Goal: Transaction & Acquisition: Purchase product/service

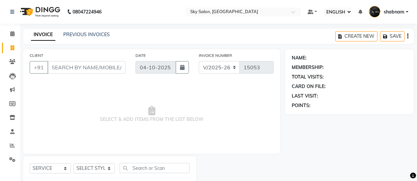
select select "ec"
select select "3537"
select select "service"
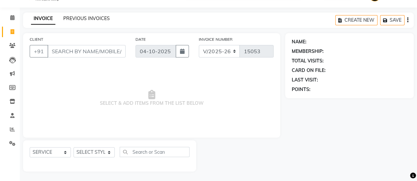
drag, startPoint x: 0, startPoint y: 0, endPoint x: 84, endPoint y: 17, distance: 86.1
click at [84, 17] on link "PREVIOUS INVOICES" at bounding box center [86, 18] width 46 height 6
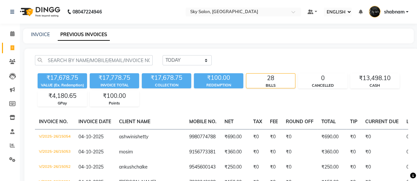
click at [18, 35] on li "CALENDAR" at bounding box center [10, 34] width 20 height 14
click at [5, 39] on li "CALENDAR" at bounding box center [10, 34] width 20 height 14
click at [5, 39] on link "CALENDAR" at bounding box center [10, 34] width 16 height 11
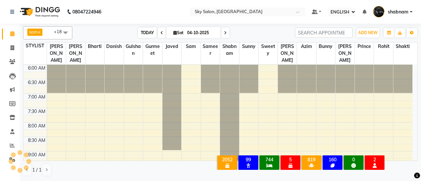
click at [142, 31] on span "TODAY" at bounding box center [147, 33] width 18 height 10
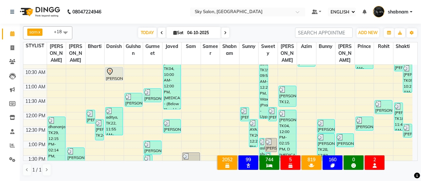
scroll to position [125, 0]
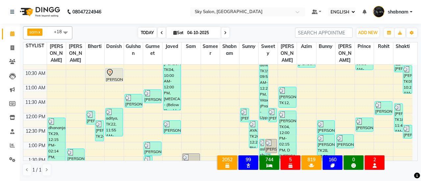
click at [149, 29] on span "TODAY" at bounding box center [147, 33] width 18 height 10
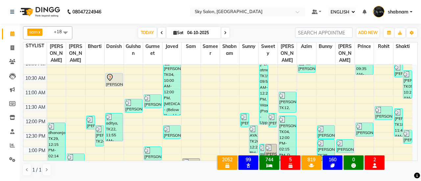
scroll to position [120, 0]
drag, startPoint x: 136, startPoint y: 36, endPoint x: 163, endPoint y: 29, distance: 27.3
click at [163, 29] on div "TODAY Sat 04-10-2025" at bounding box center [184, 33] width 93 height 10
click at [163, 29] on span at bounding box center [162, 33] width 8 height 10
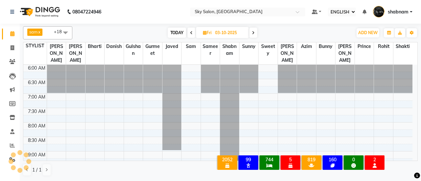
scroll to position [257, 0]
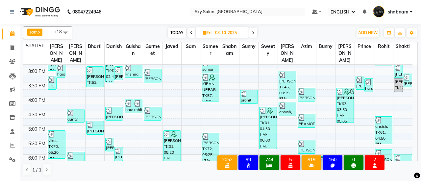
click at [172, 35] on span "TODAY" at bounding box center [177, 33] width 18 height 10
type input "04-10-2025"
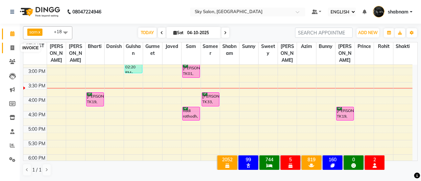
click at [11, 46] on icon at bounding box center [13, 47] width 4 height 5
select select "3537"
select select "service"
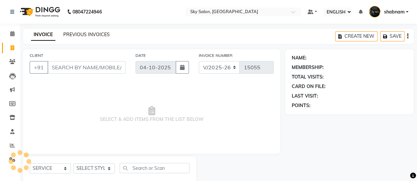
click at [96, 34] on link "PREVIOUS INVOICES" at bounding box center [86, 35] width 46 height 6
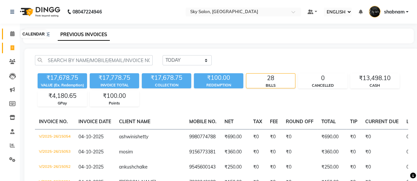
click at [13, 33] on icon at bounding box center [12, 33] width 4 height 5
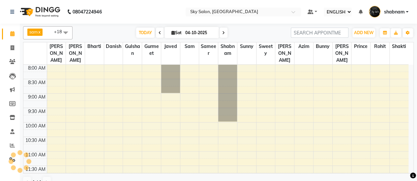
click at [13, 33] on icon at bounding box center [12, 33] width 4 height 5
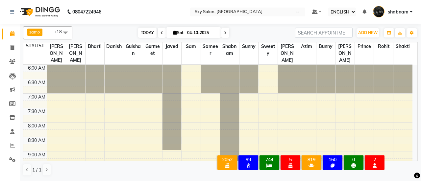
click at [147, 36] on span "TODAY" at bounding box center [147, 33] width 18 height 10
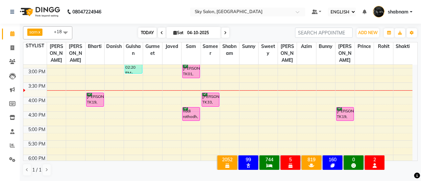
click at [147, 36] on span "TODAY" at bounding box center [147, 33] width 18 height 10
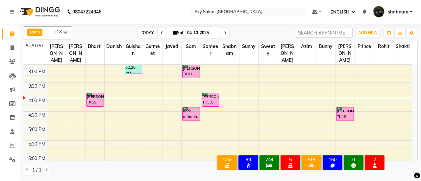
click at [144, 32] on span "TODAY" at bounding box center [147, 33] width 18 height 10
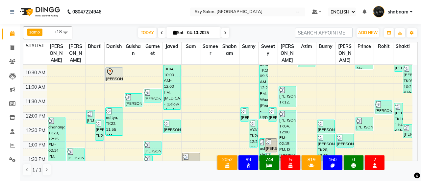
scroll to position [126, 0]
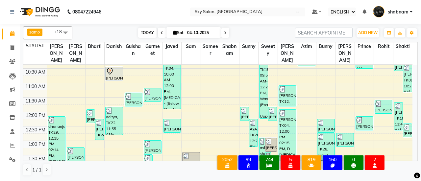
click at [154, 32] on span "TODAY" at bounding box center [147, 33] width 18 height 10
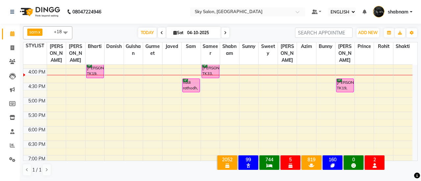
click at [146, 40] on div "sam x shabnam x sunny x anisa x bharti x azim x aman saha x Danish x Bunny x ja…" at bounding box center [220, 101] width 395 height 155
click at [141, 33] on span "TODAY" at bounding box center [147, 33] width 18 height 10
click at [7, 62] on span at bounding box center [13, 62] width 12 height 8
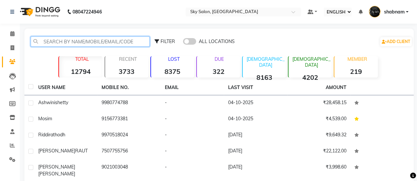
click at [90, 42] on input "text" at bounding box center [90, 42] width 119 height 10
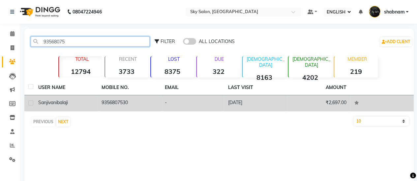
type input "93568075"
click at [119, 101] on td "9356807530" at bounding box center [128, 103] width 63 height 16
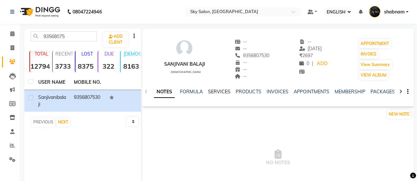
click at [217, 92] on link "SERVICES" at bounding box center [219, 92] width 22 height 6
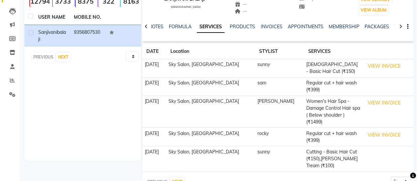
scroll to position [72, 0]
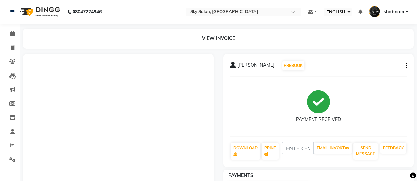
select select "ec"
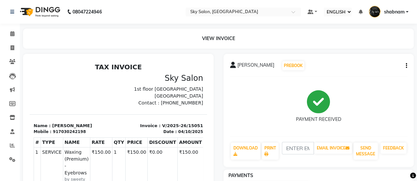
click at [0, 23] on nav "08047224946 Select Location × Sky Salon, Khopoli Default Panel My Panel English…" at bounding box center [208, 12] width 417 height 24
click at [11, 32] on icon at bounding box center [12, 33] width 4 height 5
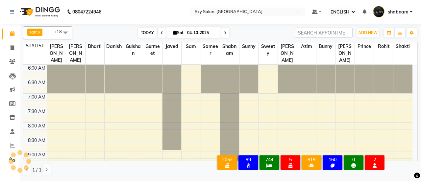
click at [146, 33] on span "TODAY" at bounding box center [147, 33] width 18 height 10
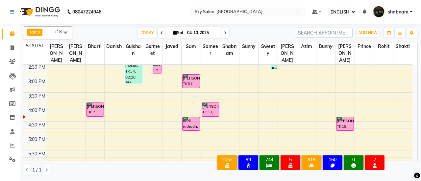
scroll to position [248, 0]
click at [145, 33] on span "TODAY" at bounding box center [147, 33] width 18 height 10
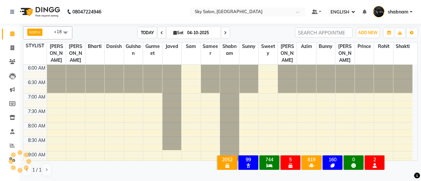
scroll to position [286, 0]
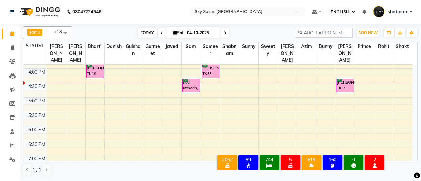
click at [142, 30] on span "TODAY" at bounding box center [147, 33] width 18 height 10
click at [10, 45] on span at bounding box center [13, 48] width 12 height 8
select select "service"
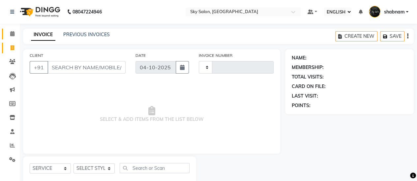
type input "15055"
select select "3537"
click at [87, 36] on link "PREVIOUS INVOICES" at bounding box center [86, 35] width 46 height 6
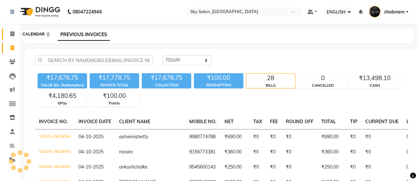
click at [10, 37] on span at bounding box center [13, 34] width 12 height 8
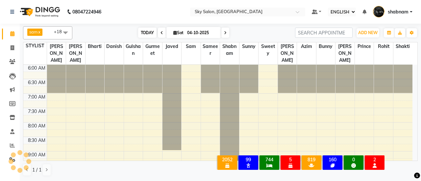
click at [146, 30] on span "TODAY" at bounding box center [147, 33] width 18 height 10
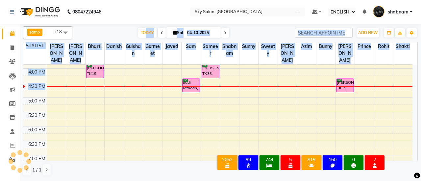
drag, startPoint x: 146, startPoint y: 30, endPoint x: 116, endPoint y: 88, distance: 64.9
click at [116, 88] on div "sam x shabnam x sunny x anisa x bharti x azim x aman saha x Danish x Bunny x ja…" at bounding box center [220, 101] width 395 height 155
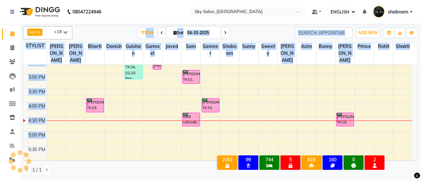
scroll to position [249, 0]
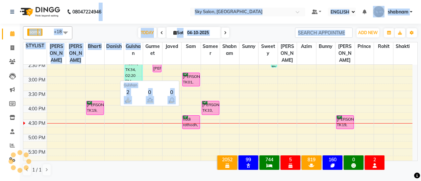
drag, startPoint x: 101, startPoint y: 14, endPoint x: 126, endPoint y: 68, distance: 60.2
click at [126, 68] on app-home "08047224946 NEED HELP? CALL US ON 08047224946 Select Location × Sky Salon, Khop…" at bounding box center [210, 90] width 421 height 181
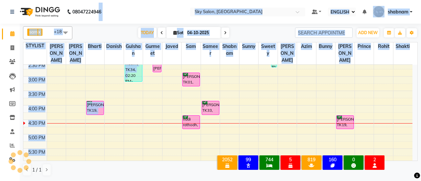
click at [120, 27] on div "sam x shabnam x sunny x anisa x bharti x azim x aman saha x Danish x Bunny x ja…" at bounding box center [220, 32] width 395 height 13
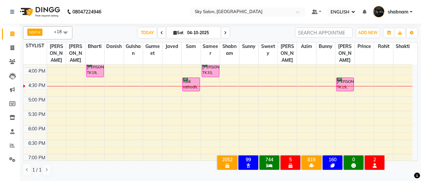
scroll to position [287, 0]
click at [140, 30] on span "TODAY" at bounding box center [147, 33] width 18 height 10
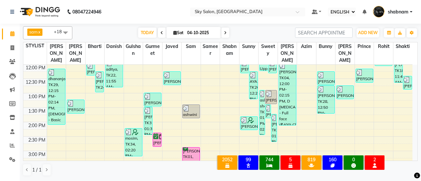
scroll to position [168, 0]
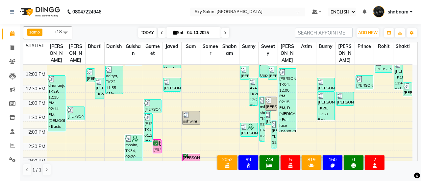
click at [145, 31] on span "TODAY" at bounding box center [147, 33] width 18 height 10
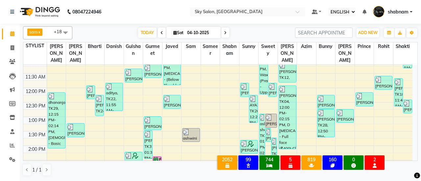
scroll to position [149, 0]
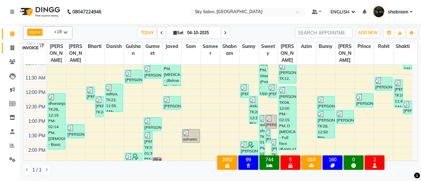
click at [8, 46] on span at bounding box center [13, 48] width 12 height 8
select select "3537"
select select "service"
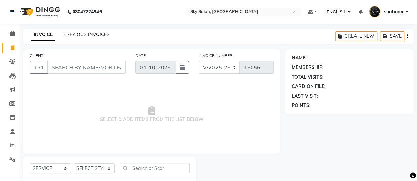
click at [86, 35] on link "PREVIOUS INVOICES" at bounding box center [86, 35] width 46 height 6
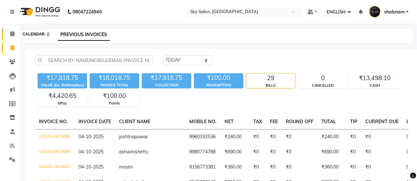
click at [10, 33] on icon at bounding box center [12, 33] width 4 height 5
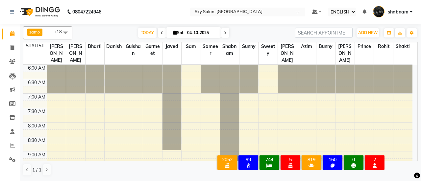
click at [136, 35] on div "TODAY Sat 04-10-2025" at bounding box center [184, 33] width 216 height 10
click at [138, 35] on div "TODAY Sat 04-10-2025" at bounding box center [184, 33] width 93 height 10
click at [140, 35] on span "TODAY" at bounding box center [147, 33] width 18 height 10
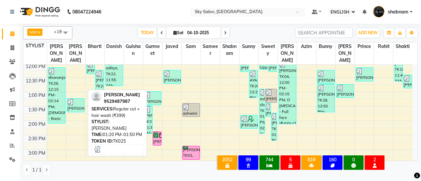
scroll to position [176, 0]
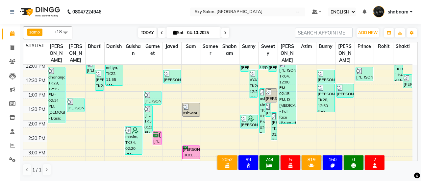
click at [146, 31] on span "TODAY" at bounding box center [147, 33] width 18 height 10
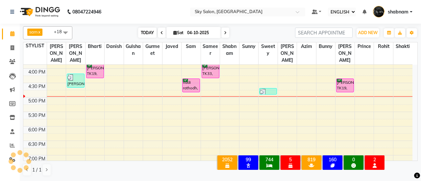
click at [142, 35] on span "TODAY" at bounding box center [147, 33] width 18 height 10
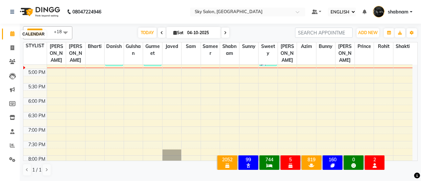
click at [12, 33] on icon at bounding box center [12, 33] width 4 height 5
click at [151, 30] on span "TODAY" at bounding box center [147, 33] width 18 height 10
click at [156, 36] on div "TODAY Sat 04-10-2025" at bounding box center [184, 33] width 93 height 10
click at [149, 31] on span "TODAY" at bounding box center [147, 33] width 18 height 10
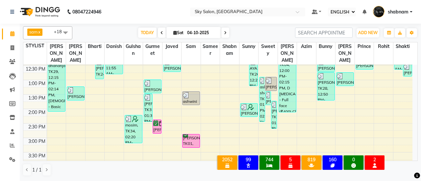
scroll to position [186, 0]
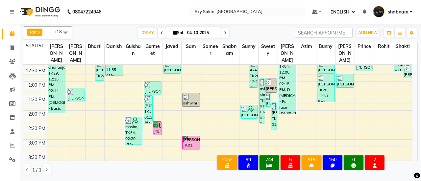
click at [223, 37] on span at bounding box center [226, 33] width 8 height 10
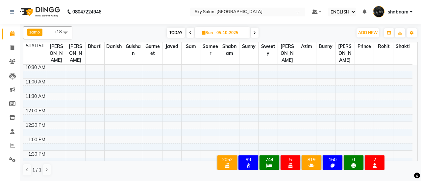
scroll to position [130, 0]
click at [175, 32] on span "TODAY" at bounding box center [176, 33] width 18 height 10
type input "04-10-2025"
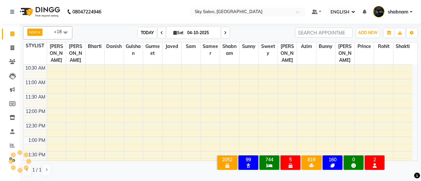
scroll to position [315, 0]
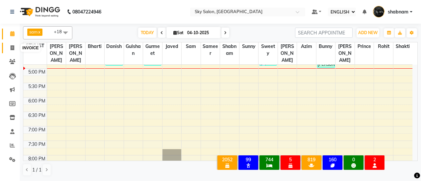
click at [14, 51] on span at bounding box center [13, 48] width 12 height 8
select select "3537"
select select "service"
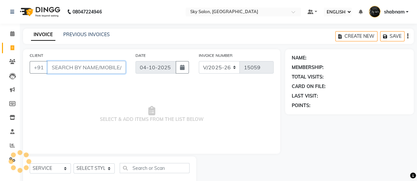
click at [103, 71] on input "CLIENT" at bounding box center [86, 67] width 78 height 13
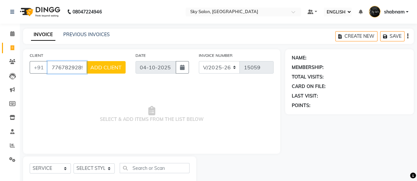
type input "7767829289"
click at [107, 67] on span "ADD CLIENT" at bounding box center [105, 67] width 31 height 7
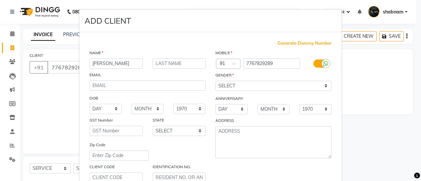
type input "[PERSON_NAME]"
click at [165, 65] on input "m" at bounding box center [179, 64] width 53 height 10
type input "mande"
click at [223, 91] on div "MOBILE Country Code × 91 7767829289 GENDER SELECT MALE FEMALE OTHER PREFER NOT …" at bounding box center [274, 116] width 126 height 134
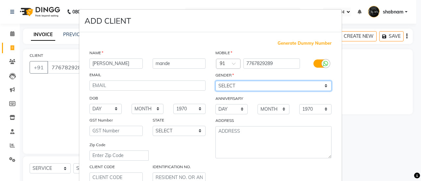
click at [223, 89] on select "SELECT MALE FEMALE OTHER PREFER NOT TO SAY" at bounding box center [274, 86] width 116 height 10
select select "[DEMOGRAPHIC_DATA]"
click at [216, 81] on select "SELECT MALE FEMALE OTHER PREFER NOT TO SAY" at bounding box center [274, 86] width 116 height 10
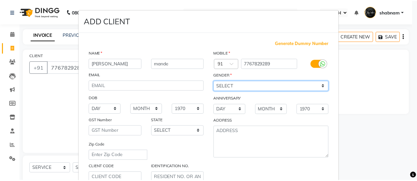
scroll to position [121, 0]
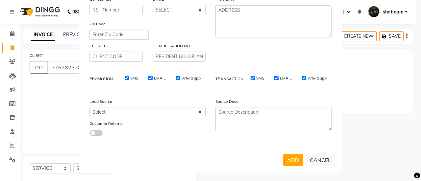
click at [293, 153] on div "ADD CANCEL" at bounding box center [210, 160] width 263 height 26
click at [293, 154] on button "ADD" at bounding box center [293, 160] width 20 height 12
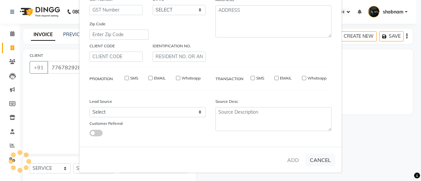
select select
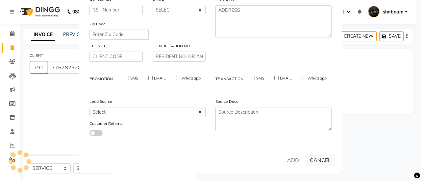
select select
checkbox input "false"
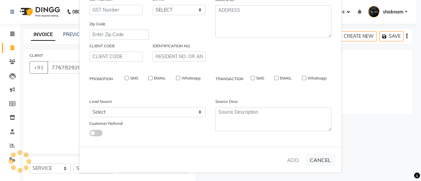
checkbox input "false"
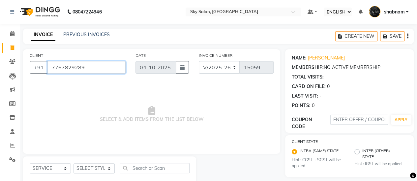
click at [66, 66] on input "7767829289" at bounding box center [86, 67] width 78 height 13
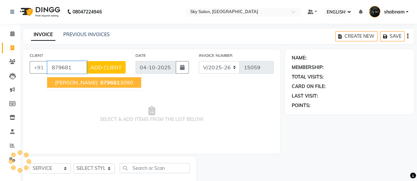
click at [79, 81] on span "swapnil yadav" at bounding box center [76, 82] width 42 height 7
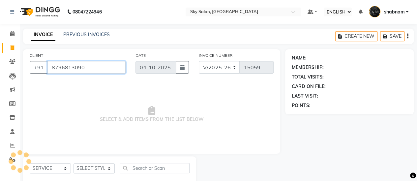
scroll to position [16, 0]
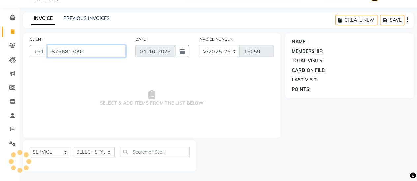
type input "8796813090"
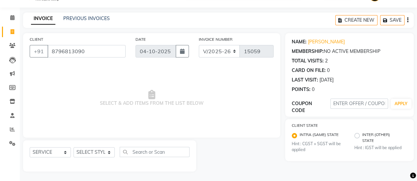
click at [103, 147] on div "SELECT SERVICE PRODUCT MEMBERSHIP PACKAGE VOUCHER PREPAID GIFT CARD SELECT STYL…" at bounding box center [110, 154] width 160 height 15
click at [99, 150] on select "SELECT STYLIST [PERSON_NAME] [PERSON_NAME] saha [PERSON_NAME] [PERSON_NAME] [PE…" at bounding box center [93, 153] width 41 height 10
select select "90727"
click at [73, 148] on select "SELECT STYLIST [PERSON_NAME] [PERSON_NAME] saha [PERSON_NAME] [PERSON_NAME] [PE…" at bounding box center [93, 153] width 41 height 10
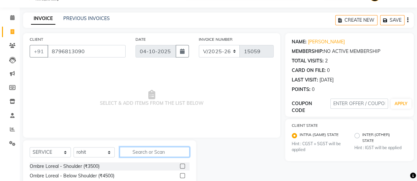
click at [142, 153] on input "text" at bounding box center [155, 152] width 70 height 10
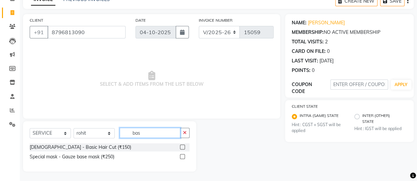
type input "bas"
click at [181, 147] on label at bounding box center [182, 147] width 5 height 5
click at [181, 147] on input "checkbox" at bounding box center [182, 148] width 4 height 4
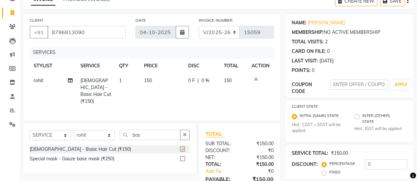
checkbox input "false"
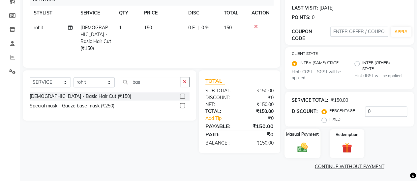
click at [294, 153] on img at bounding box center [302, 148] width 17 height 12
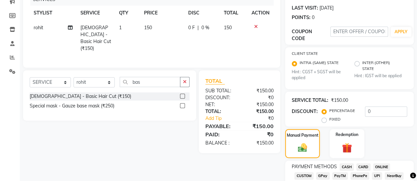
scroll to position [140, 0]
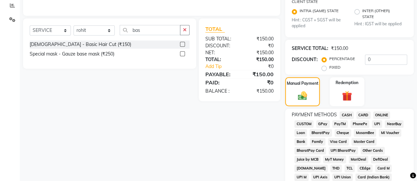
click at [324, 127] on span "GPay" at bounding box center [322, 125] width 13 height 8
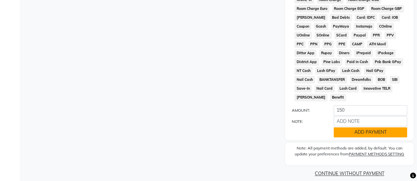
click at [356, 127] on button "ADD PAYMENT" at bounding box center [369, 132] width 73 height 10
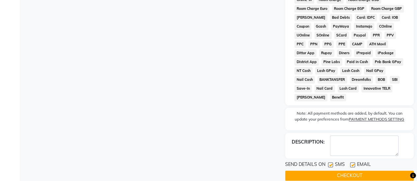
click at [327, 161] on div "SEND DETAILS ON SMS EMAIL" at bounding box center [349, 165] width 128 height 8
drag, startPoint x: 329, startPoint y: 157, endPoint x: 325, endPoint y: 168, distance: 11.0
click at [325, 168] on div "SEND DETAILS ON SMS EMAIL CHECKOUT" at bounding box center [349, 171] width 128 height 20
click at [331, 163] on label at bounding box center [330, 165] width 5 height 5
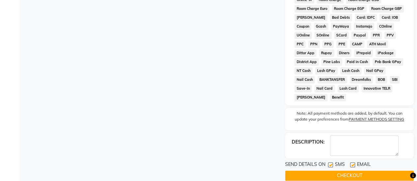
click at [331, 163] on input "checkbox" at bounding box center [330, 165] width 4 height 4
checkbox input "false"
click at [328, 163] on div "SEND DETAILS ON SMS EMAIL CHECKOUT" at bounding box center [349, 171] width 128 height 20
click at [328, 171] on button "CHECKOUT" at bounding box center [349, 176] width 128 height 10
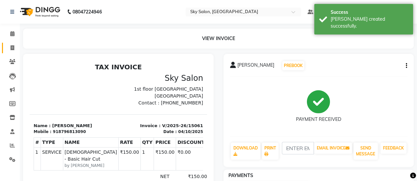
click at [6, 52] on link "INVOICE" at bounding box center [10, 48] width 16 height 11
select select "3537"
select select "service"
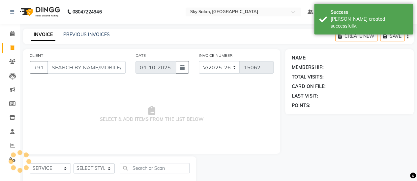
scroll to position [16, 0]
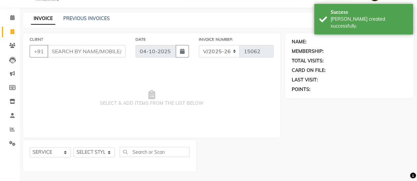
click at [87, 21] on div "PREVIOUS INVOICES" at bounding box center [86, 18] width 46 height 7
click at [87, 20] on link "PREVIOUS INVOICES" at bounding box center [86, 18] width 46 height 6
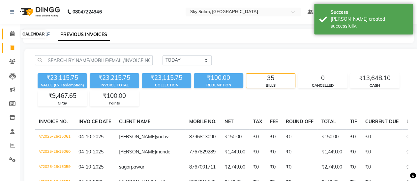
click at [10, 36] on icon at bounding box center [12, 33] width 4 height 5
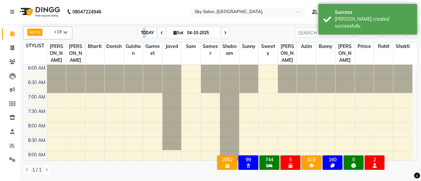
drag, startPoint x: 142, startPoint y: 27, endPoint x: 146, endPoint y: 34, distance: 8.1
click at [146, 34] on div "sam x shabnam x sunny x anisa x bharti x azim x aman saha x Danish x Bunny x ja…" at bounding box center [220, 32] width 395 height 13
click at [146, 34] on span "TODAY" at bounding box center [147, 33] width 18 height 10
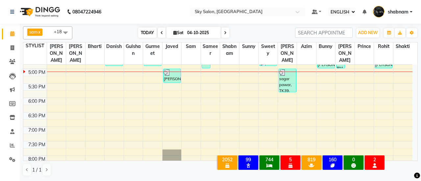
click at [146, 34] on span "TODAY" at bounding box center [147, 33] width 18 height 10
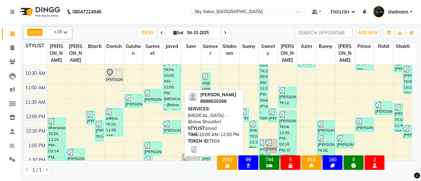
scroll to position [125, 0]
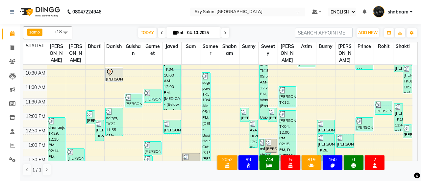
click at [196, 31] on input "04-10-2025" at bounding box center [201, 33] width 33 height 10
select select "10"
select select "2025"
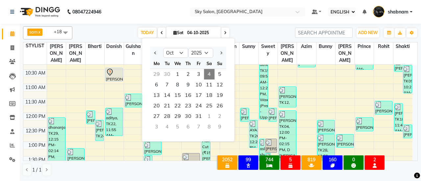
click at [247, 29] on div "TODAY Sat 04-10-2025 Jan Feb Mar Apr May Jun Jul Aug Sep Oct Nov Dec 2015 2016 …" at bounding box center [184, 33] width 216 height 10
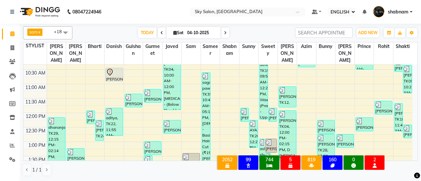
click at [202, 32] on input "04-10-2025" at bounding box center [201, 33] width 33 height 10
select select "10"
select select "2025"
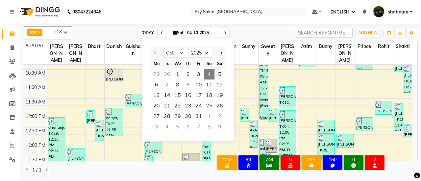
click at [146, 29] on div "sam x shabnam x sunny x anisa x bharti x azim x aman saha x Danish x Bunny x ja…" at bounding box center [220, 32] width 395 height 13
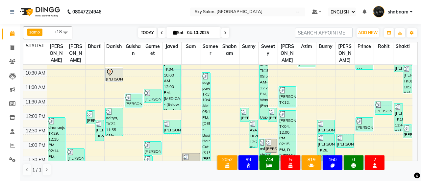
click at [146, 29] on span "TODAY" at bounding box center [147, 33] width 18 height 10
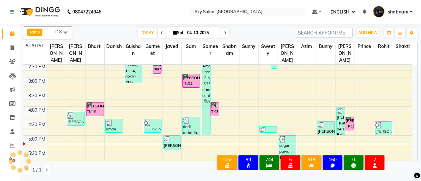
scroll to position [238, 0]
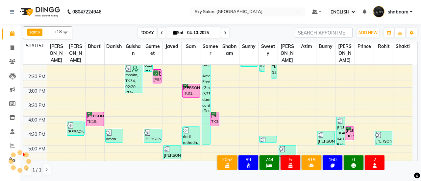
click at [141, 29] on span "TODAY" at bounding box center [147, 33] width 18 height 10
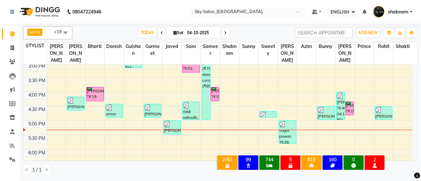
scroll to position [257, 0]
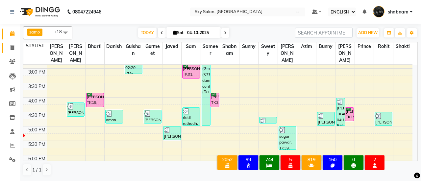
click at [13, 44] on link "INVOICE" at bounding box center [10, 48] width 16 height 11
select select "service"
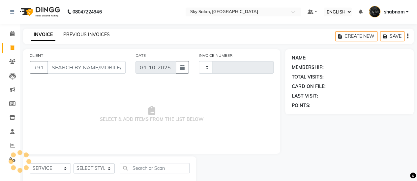
type input "15063"
click at [94, 35] on link "PREVIOUS INVOICES" at bounding box center [86, 35] width 46 height 6
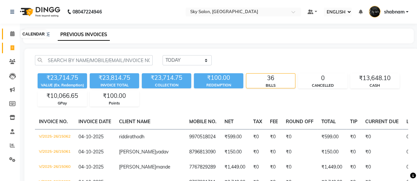
click at [16, 37] on span at bounding box center [13, 34] width 12 height 8
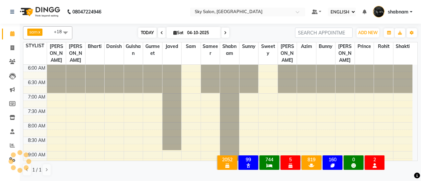
click at [152, 29] on span "TODAY" at bounding box center [147, 33] width 18 height 10
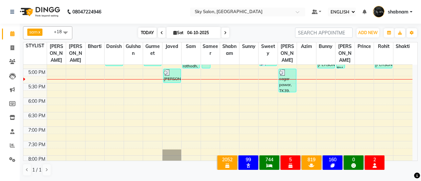
click at [146, 29] on span "TODAY" at bounding box center [147, 33] width 18 height 10
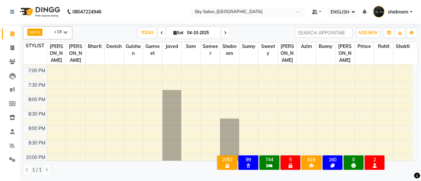
scroll to position [374, 0]
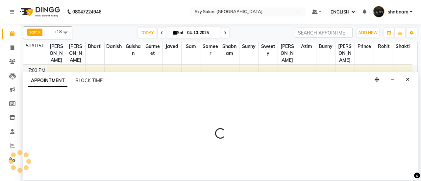
select select "43486"
select select "tentative"
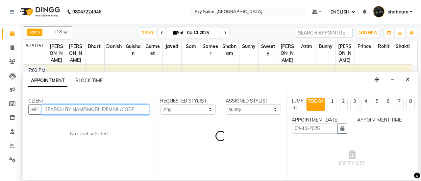
select select "1170"
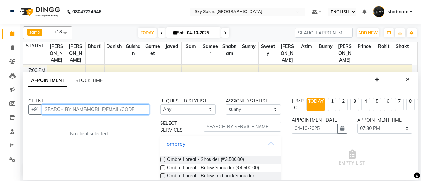
click at [95, 106] on input "text" at bounding box center [96, 110] width 108 height 10
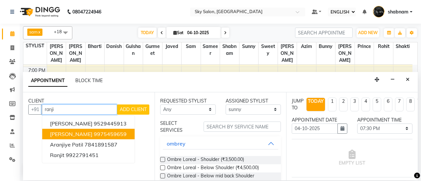
click at [95, 131] on ngb-highlight "9975459659" at bounding box center [110, 134] width 33 height 7
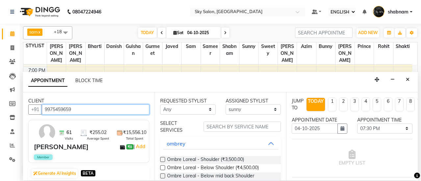
type input "9975459659"
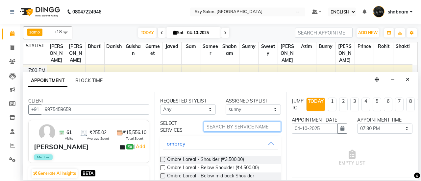
click at [207, 129] on input "text" at bounding box center [242, 127] width 77 height 10
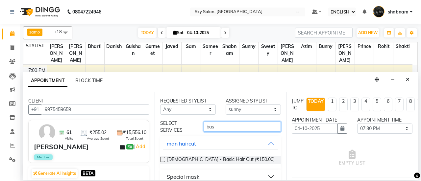
type input "bas"
click at [162, 160] on label at bounding box center [162, 159] width 5 height 5
click at [162, 160] on input "checkbox" at bounding box center [162, 160] width 4 height 4
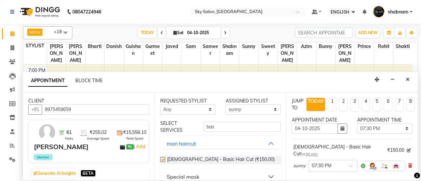
checkbox input "false"
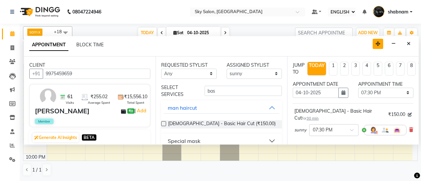
drag, startPoint x: 379, startPoint y: 76, endPoint x: 380, endPoint y: 38, distance: 38.2
click at [380, 39] on button "button" at bounding box center [378, 44] width 11 height 10
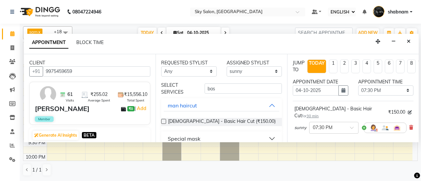
scroll to position [102, 0]
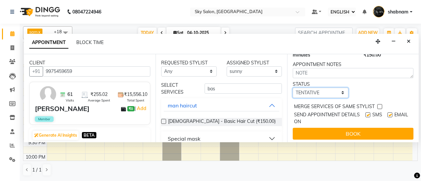
drag, startPoint x: 321, startPoint y: 89, endPoint x: 325, endPoint y: 110, distance: 22.0
click at [325, 110] on div "JUMP TO TODAY 1 2 3 4 5 6 7 8 WEEKS APPOINTMENT DATE 04-10-2025 APPOINTMENT TIM…" at bounding box center [353, 98] width 132 height 89
select select "confirm booking"
click at [293, 88] on select "SELECT TENTATIVE CONFIRM CHECK-IN UPCOMING" at bounding box center [321, 93] width 56 height 10
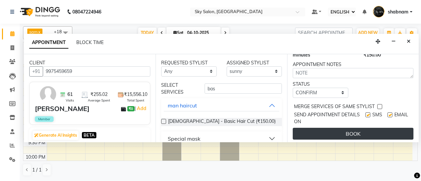
click at [346, 128] on button "BOOK" at bounding box center [353, 134] width 121 height 12
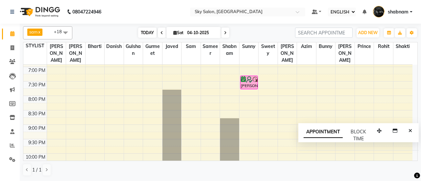
click at [139, 33] on span "TODAY" at bounding box center [147, 33] width 18 height 10
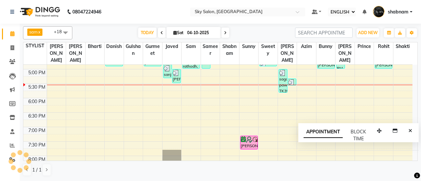
scroll to position [251, 0]
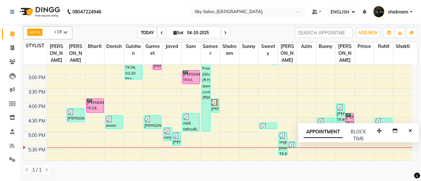
click at [151, 28] on span "TODAY" at bounding box center [147, 33] width 18 height 10
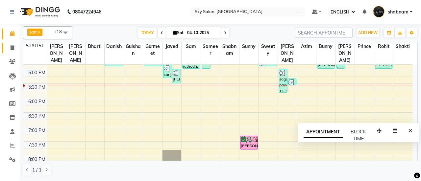
click at [8, 52] on link "INVOICE" at bounding box center [10, 48] width 16 height 11
select select "service"
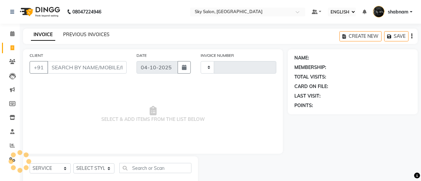
type input "15065"
select select "3537"
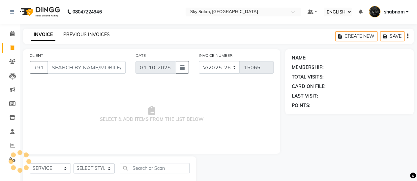
click at [80, 36] on link "PREVIOUS INVOICES" at bounding box center [86, 35] width 46 height 6
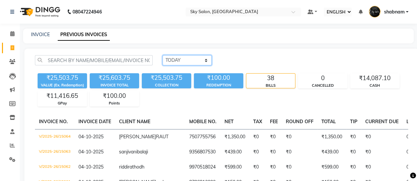
click at [182, 64] on select "TODAY YESTERDAY CUSTOM RANGE" at bounding box center [186, 60] width 49 height 10
select select "range"
click at [162, 55] on select "TODAY YESTERDAY CUSTOM RANGE" at bounding box center [186, 60] width 49 height 10
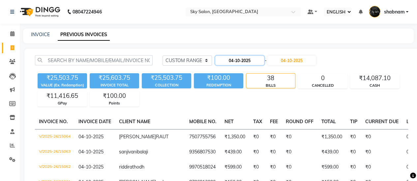
click at [246, 63] on input "04-10-2025" at bounding box center [239, 60] width 49 height 9
select select "10"
select select "2025"
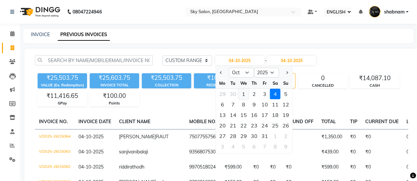
click at [246, 91] on div "1" at bounding box center [243, 94] width 11 height 11
type input "01-10-2025"
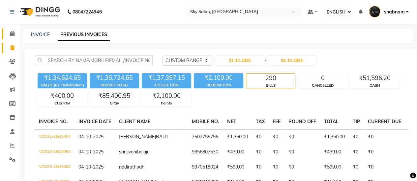
click at [3, 38] on link "CALENDAR" at bounding box center [10, 34] width 16 height 11
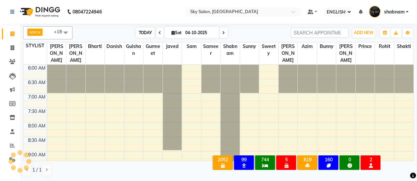
click at [148, 36] on span "TODAY" at bounding box center [145, 33] width 18 height 10
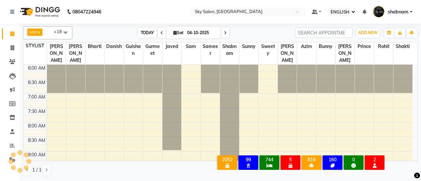
scroll to position [314, 0]
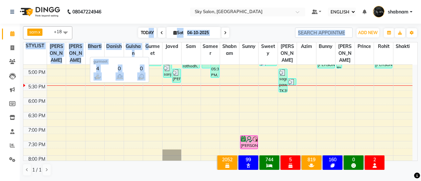
drag, startPoint x: 148, startPoint y: 42, endPoint x: 148, endPoint y: 37, distance: 5.6
click at [148, 37] on div "sam x shabnam x sunny x anisa x bharti x azim x aman saha x Danish x Bunny x ja…" at bounding box center [220, 101] width 395 height 155
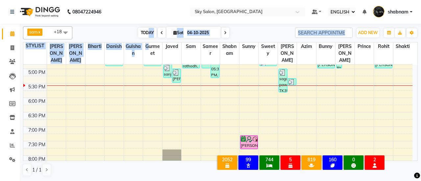
click at [148, 37] on span "TODAY" at bounding box center [147, 33] width 18 height 10
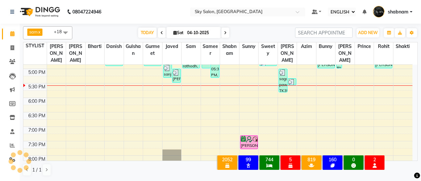
scroll to position [314, 0]
click at [13, 49] on icon at bounding box center [13, 47] width 4 height 5
select select "3537"
select select "service"
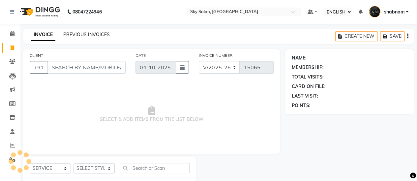
click at [97, 34] on link "PREVIOUS INVOICES" at bounding box center [86, 35] width 46 height 6
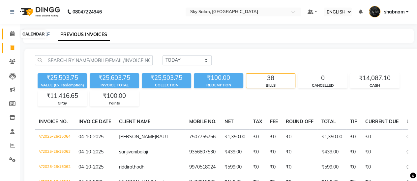
click at [11, 35] on icon at bounding box center [12, 33] width 4 height 5
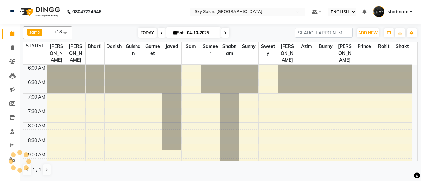
click at [147, 34] on span "TODAY" at bounding box center [147, 33] width 18 height 10
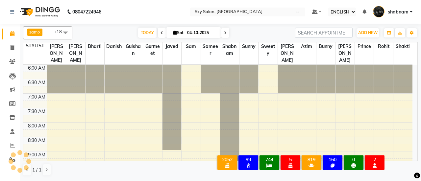
scroll to position [314, 0]
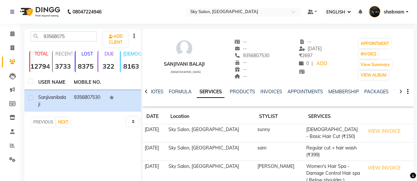
select select "ec"
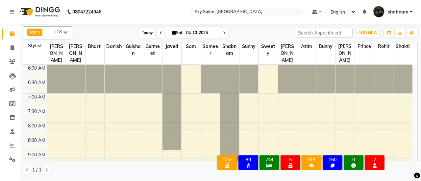
click at [148, 31] on span "Today" at bounding box center [147, 33] width 16 height 10
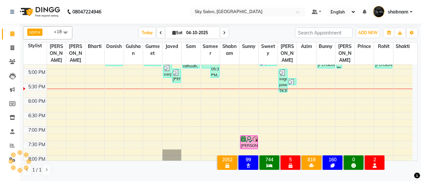
scroll to position [223, 0]
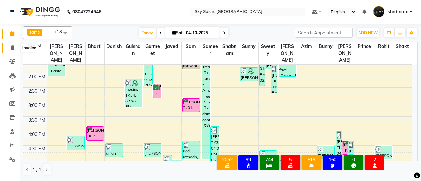
click at [15, 45] on span at bounding box center [13, 48] width 12 height 8
select select "3537"
select select "service"
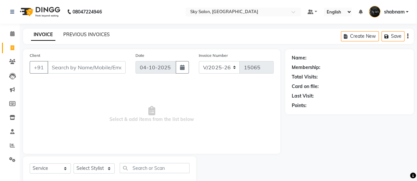
click at [92, 36] on div "PREVIOUS INVOICES" at bounding box center [86, 34] width 46 height 7
click at [92, 36] on link "PREVIOUS INVOICES" at bounding box center [86, 35] width 46 height 6
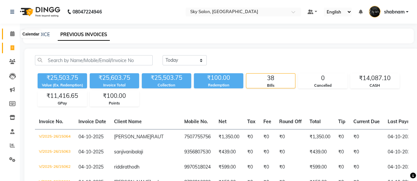
click at [10, 33] on span at bounding box center [13, 34] width 12 height 8
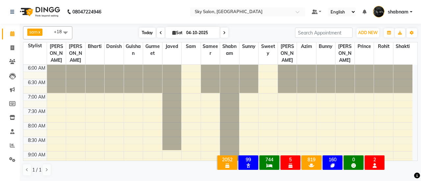
click at [148, 29] on span "Today" at bounding box center [147, 33] width 16 height 10
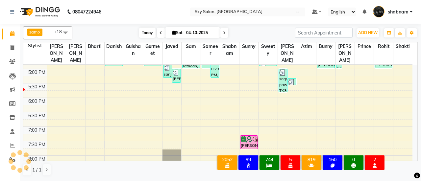
click at [148, 29] on span "Today" at bounding box center [147, 33] width 16 height 10
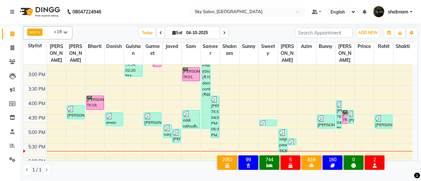
scroll to position [251, 0]
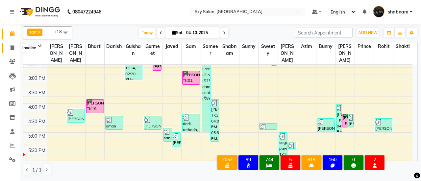
click at [7, 49] on span at bounding box center [13, 48] width 12 height 8
select select "3537"
select select "service"
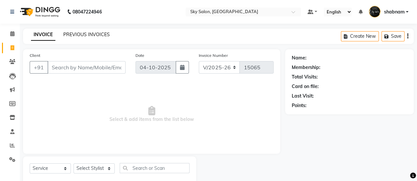
click at [74, 34] on link "PREVIOUS INVOICES" at bounding box center [86, 35] width 46 height 6
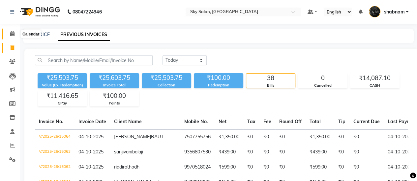
click at [7, 31] on span at bounding box center [13, 34] width 12 height 8
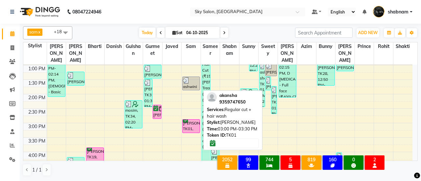
scroll to position [202, 0]
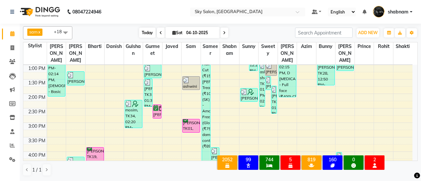
click at [142, 33] on span "Today" at bounding box center [147, 33] width 16 height 10
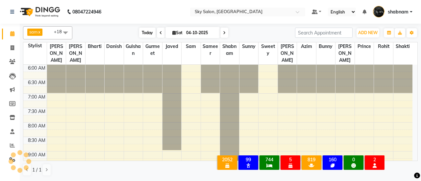
scroll to position [343, 0]
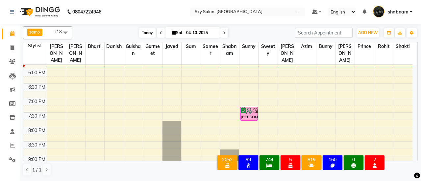
click at [153, 35] on span "Today" at bounding box center [147, 33] width 16 height 10
click at [147, 34] on span "Today" at bounding box center [147, 33] width 16 height 10
click at [0, 65] on li "Clients" at bounding box center [10, 62] width 20 height 14
click at [11, 64] on icon at bounding box center [12, 61] width 6 height 5
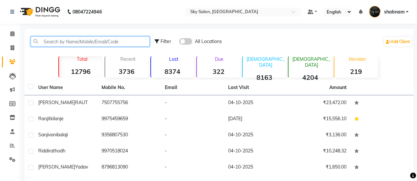
click at [83, 46] on input "text" at bounding box center [90, 42] width 119 height 10
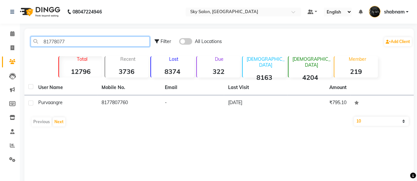
type input "81778077"
click at [126, 112] on div "User Name Mobile No. Email Last Visit Amount purva angre 8177807760 - 08-03-202…" at bounding box center [218, 105] width 389 height 50
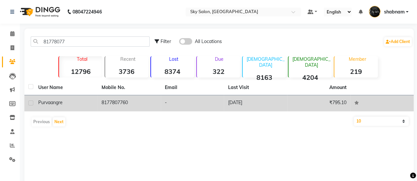
click at [146, 100] on td "8177807760" at bounding box center [128, 103] width 63 height 16
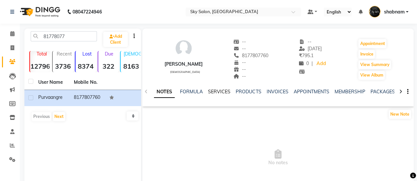
click at [219, 91] on link "SERVICES" at bounding box center [219, 92] width 22 height 6
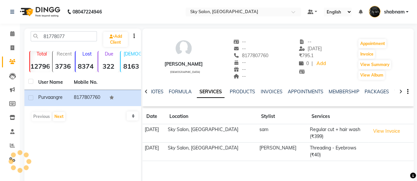
scroll to position [55, 0]
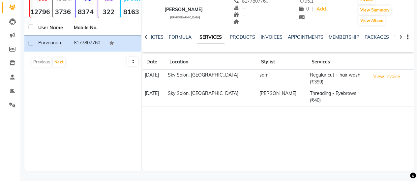
click at [257, 75] on td "sam" at bounding box center [282, 79] width 50 height 18
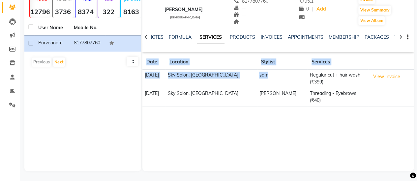
drag, startPoint x: 257, startPoint y: 75, endPoint x: 256, endPoint y: 98, distance: 23.7
click at [256, 98] on div "purva angre female -- -- 8177807760 -- -- -- -- 08-03-2025 ₹ 795.1 0 | Add Appo…" at bounding box center [277, 43] width 271 height 138
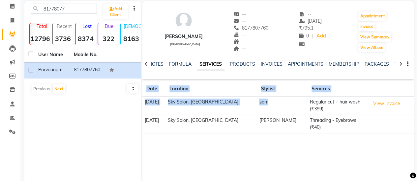
scroll to position [9, 0]
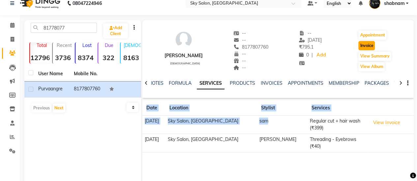
click at [371, 42] on button "Invoice" at bounding box center [366, 45] width 16 height 9
select select "3537"
select select "service"
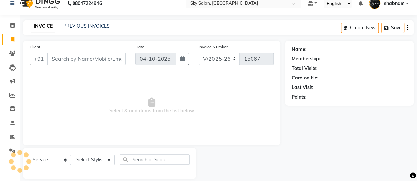
scroll to position [16, 0]
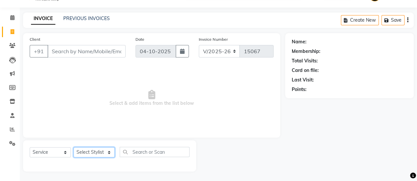
type input "8177807760"
click at [102, 155] on select "Select Stylist" at bounding box center [93, 153] width 41 height 10
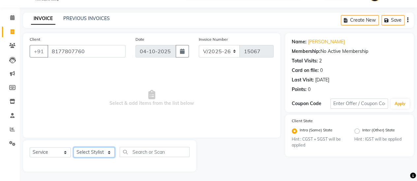
select select "83682"
click at [73, 148] on select "Select Stylist afreen akshata aman saha ameer Anagha anisa arbaj azim bharti Bu…" at bounding box center [93, 153] width 41 height 10
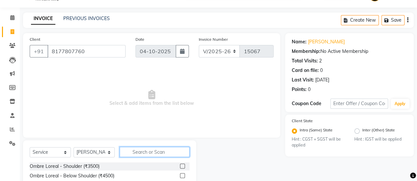
click at [151, 153] on input "text" at bounding box center [155, 152] width 70 height 10
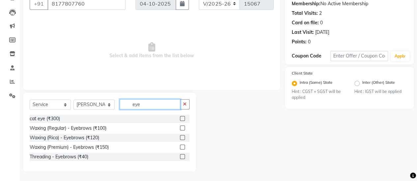
type input "eye"
click at [182, 156] on label at bounding box center [182, 156] width 5 height 5
click at [182, 156] on input "checkbox" at bounding box center [182, 157] width 4 height 4
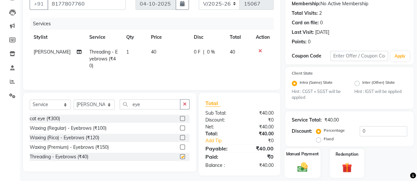
checkbox input "false"
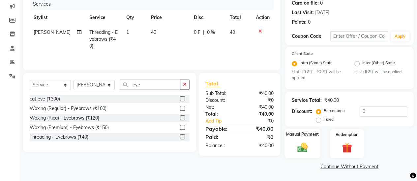
click at [298, 144] on img at bounding box center [302, 148] width 17 height 12
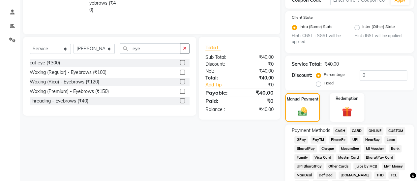
click at [298, 143] on span "GPay" at bounding box center [300, 140] width 13 height 8
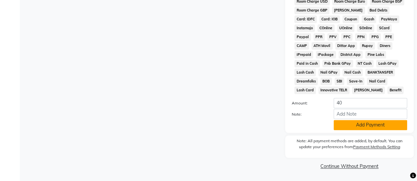
click at [342, 127] on button "Add Payment" at bounding box center [369, 125] width 73 height 10
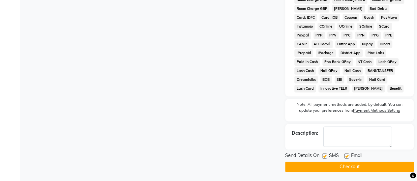
click at [323, 161] on div at bounding box center [324, 157] width 4 height 7
click at [323, 159] on label at bounding box center [324, 156] width 5 height 5
click at [323, 159] on input "checkbox" at bounding box center [324, 156] width 4 height 4
checkbox input "false"
click at [323, 165] on button "Checkout" at bounding box center [349, 167] width 128 height 10
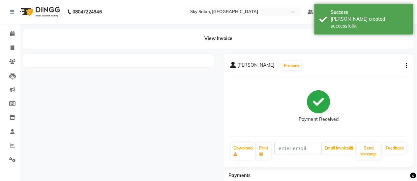
click at [1, 51] on li "Invoice" at bounding box center [10, 48] width 20 height 14
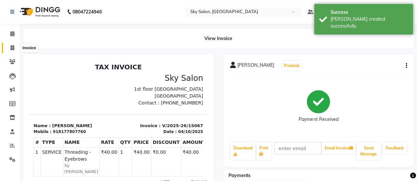
click at [12, 50] on icon at bounding box center [13, 47] width 4 height 5
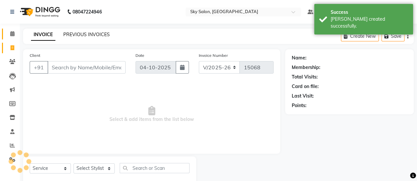
drag, startPoint x: 92, startPoint y: 17, endPoint x: 7, endPoint y: 31, distance: 86.3
click at [92, 32] on link "PREVIOUS INVOICES" at bounding box center [86, 35] width 46 height 6
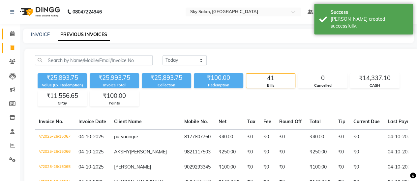
click at [13, 35] on icon at bounding box center [12, 33] width 4 height 5
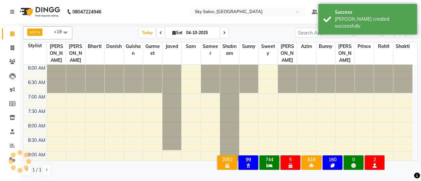
scroll to position [343, 0]
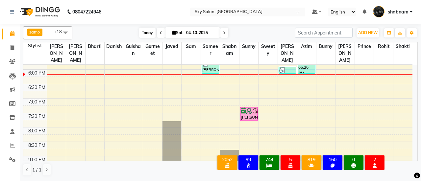
click at [150, 33] on span "Today" at bounding box center [147, 33] width 16 height 10
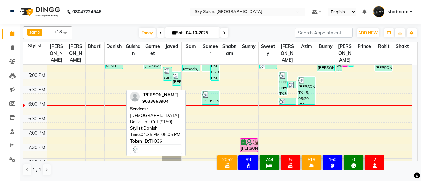
scroll to position [312, 0]
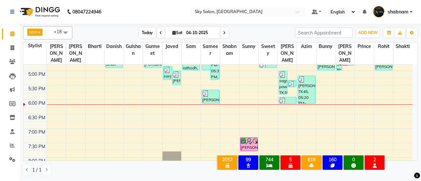
click at [148, 34] on span "Today" at bounding box center [147, 33] width 16 height 10
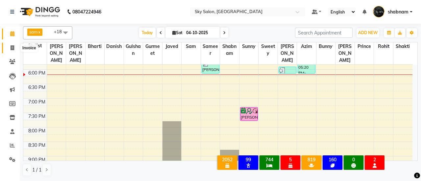
click at [14, 45] on span at bounding box center [13, 48] width 12 height 8
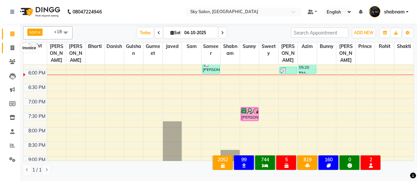
select select "3537"
select select "service"
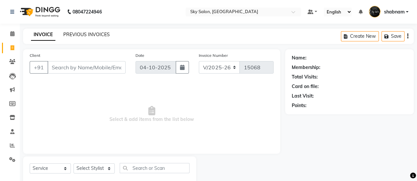
click at [72, 34] on link "PREVIOUS INVOICES" at bounding box center [86, 35] width 46 height 6
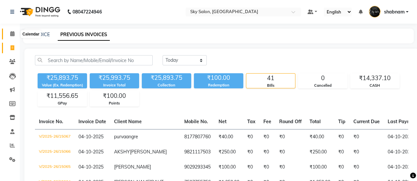
click at [11, 33] on icon at bounding box center [12, 33] width 4 height 5
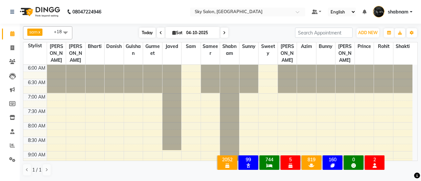
click at [147, 34] on span "Today" at bounding box center [147, 33] width 16 height 10
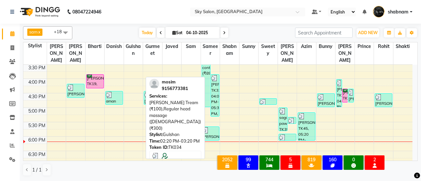
scroll to position [276, 0]
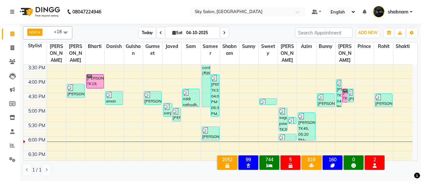
click at [142, 34] on span "Today" at bounding box center [147, 33] width 16 height 10
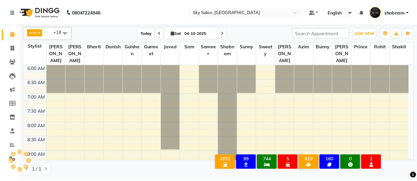
scroll to position [343, 0]
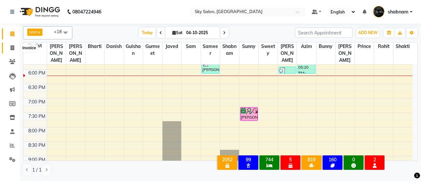
click at [13, 48] on icon at bounding box center [13, 47] width 4 height 5
select select "service"
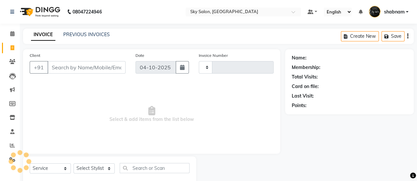
type input "15068"
select select "3537"
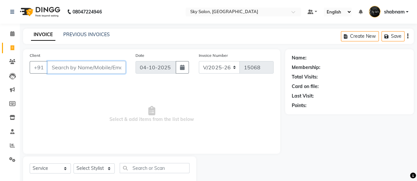
click at [95, 67] on input "Client" at bounding box center [86, 67] width 78 height 13
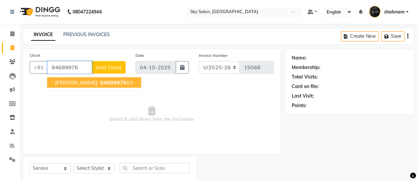
click at [100, 81] on span "84689976" at bounding box center [113, 82] width 26 height 7
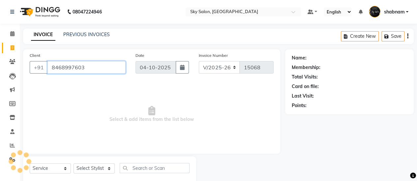
type input "8468997603"
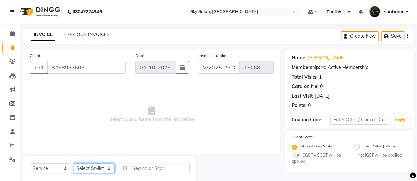
click at [96, 169] on select "Select Stylist afreen akshata aman saha ameer Anagha anisa arbaj azim bharti Bu…" at bounding box center [93, 169] width 41 height 10
select select "84353"
click at [73, 164] on select "Select Stylist afreen akshata aman saha ameer Anagha anisa arbaj azim bharti Bu…" at bounding box center [93, 169] width 41 height 10
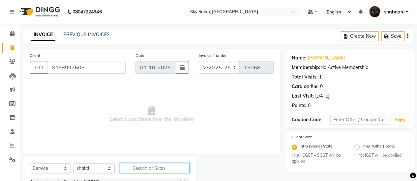
click at [140, 167] on input "text" at bounding box center [155, 168] width 70 height 10
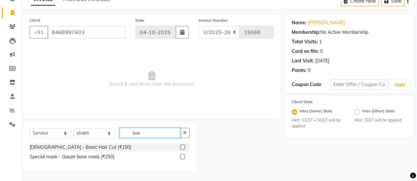
type input "bas"
click at [182, 148] on div at bounding box center [182, 148] width 4 height 7
click at [182, 148] on label at bounding box center [182, 147] width 5 height 5
click at [182, 148] on input "checkbox" at bounding box center [182, 148] width 4 height 4
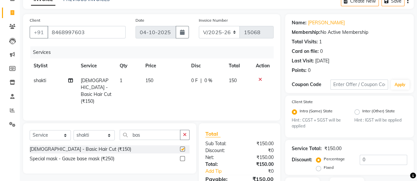
checkbox input "false"
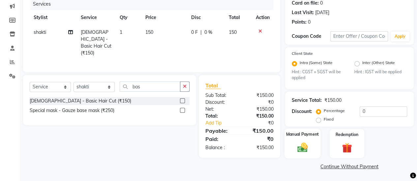
click at [304, 148] on img at bounding box center [302, 148] width 17 height 12
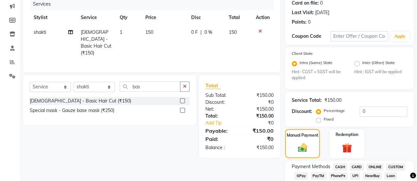
click at [306, 175] on span "GPay" at bounding box center [300, 177] width 13 height 8
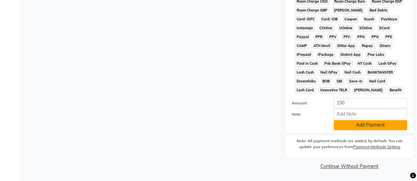
click at [358, 129] on button "Add Payment" at bounding box center [369, 125] width 73 height 10
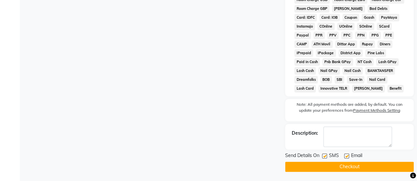
click at [323, 158] on label at bounding box center [324, 156] width 5 height 5
click at [323, 158] on input "checkbox" at bounding box center [324, 156] width 4 height 4
checkbox input "false"
click at [320, 170] on button "Checkout" at bounding box center [349, 167] width 128 height 10
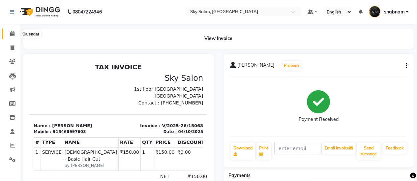
click at [18, 36] on span at bounding box center [13, 34] width 12 height 8
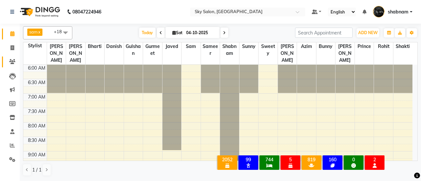
click at [12, 58] on link "Clients" at bounding box center [10, 62] width 16 height 11
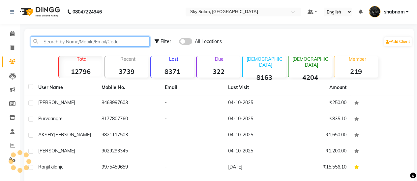
click at [84, 44] on input "text" at bounding box center [90, 42] width 119 height 10
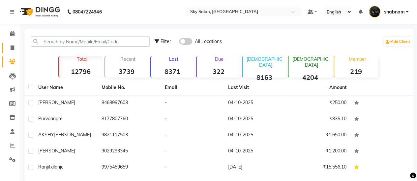
click at [9, 43] on link "Invoice" at bounding box center [10, 48] width 16 height 11
select select "3537"
select select "service"
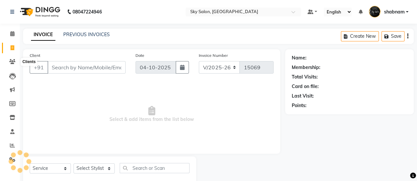
scroll to position [16, 0]
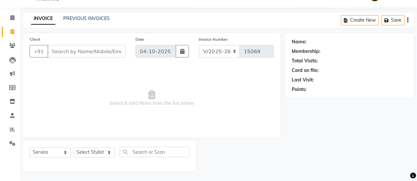
click at [83, 48] on input "Client" at bounding box center [86, 51] width 78 height 13
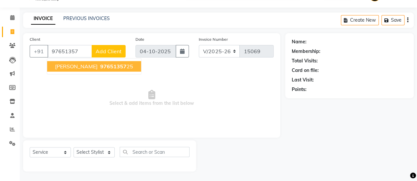
click at [80, 64] on span "utkarsha patil" at bounding box center [76, 66] width 42 height 7
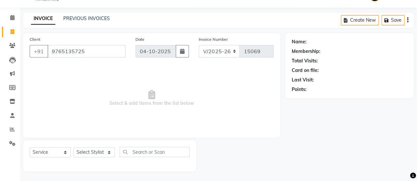
type input "9765135725"
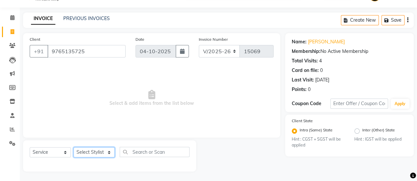
click at [92, 154] on select "Select Stylist afreen akshata aman saha ameer Anagha anisa arbaj azim bharti Bu…" at bounding box center [93, 153] width 41 height 10
select select "16680"
click at [73, 148] on select "Select Stylist afreen akshata aman saha ameer Anagha anisa arbaj azim bharti Bu…" at bounding box center [93, 153] width 41 height 10
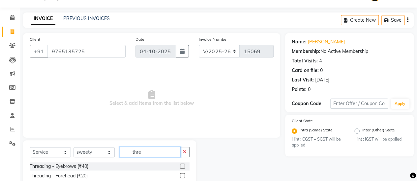
scroll to position [82, 0]
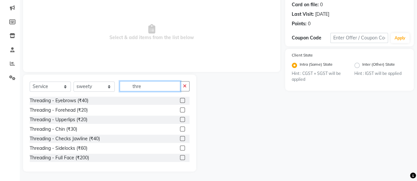
type input "thre"
click at [180, 100] on label at bounding box center [182, 100] width 5 height 5
click at [180, 100] on input "checkbox" at bounding box center [182, 101] width 4 height 4
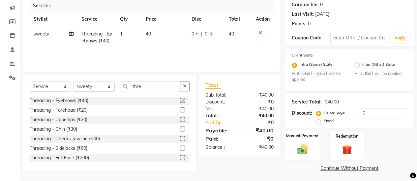
checkbox input "false"
click at [302, 148] on img at bounding box center [302, 150] width 17 height 12
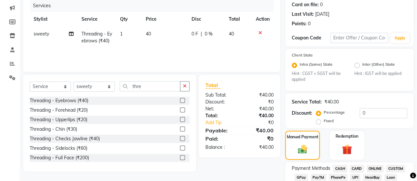
scroll to position [177, 0]
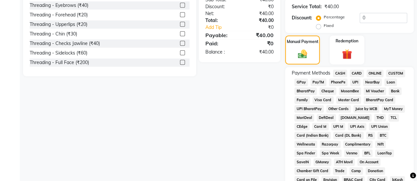
click at [304, 83] on span "GPay" at bounding box center [300, 83] width 13 height 8
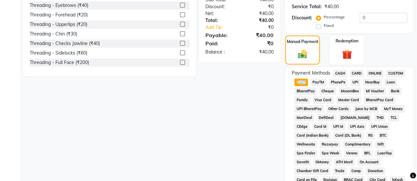
scroll to position [385, 0]
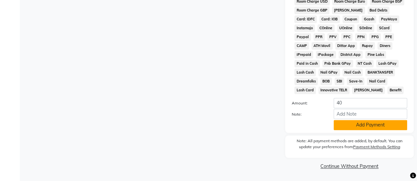
click at [354, 121] on button "Add Payment" at bounding box center [369, 125] width 73 height 10
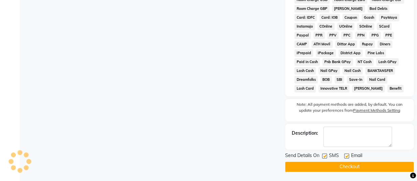
drag, startPoint x: 321, startPoint y: 156, endPoint x: 324, endPoint y: 160, distance: 4.7
click at [324, 160] on div "Send Details On SMS Email" at bounding box center [349, 156] width 128 height 8
click at [324, 159] on label at bounding box center [324, 156] width 5 height 5
click at [324, 159] on input "checkbox" at bounding box center [324, 156] width 4 height 4
checkbox input "false"
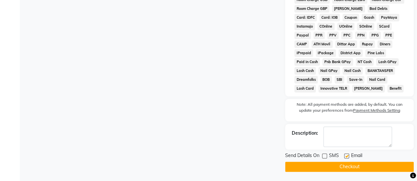
drag, startPoint x: 321, startPoint y: 176, endPoint x: 318, endPoint y: 172, distance: 5.0
click at [318, 172] on button "Checkout" at bounding box center [349, 167] width 128 height 10
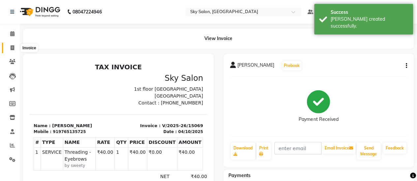
click at [12, 49] on icon at bounding box center [13, 47] width 4 height 5
select select "service"
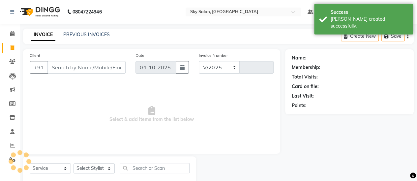
select select "3537"
type input "15070"
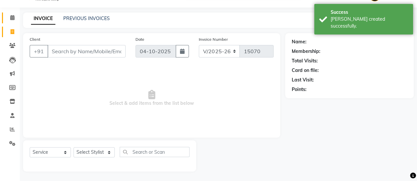
click at [13, 21] on link "Calendar" at bounding box center [10, 18] width 16 height 11
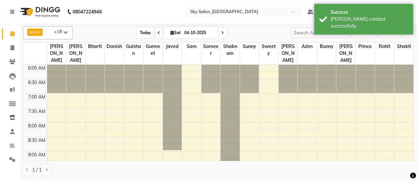
click at [148, 30] on span "Today" at bounding box center [145, 33] width 16 height 10
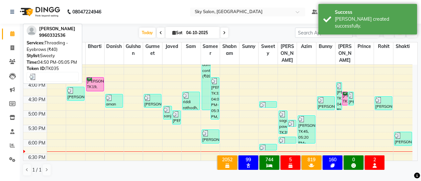
scroll to position [194, 0]
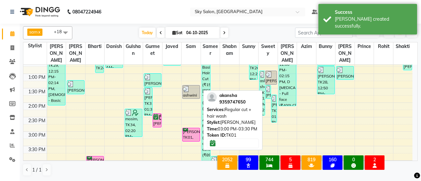
click at [189, 128] on div "[PERSON_NAME], TK01, 03:00 PM-03:30 PM, Regular cut + hair wash" at bounding box center [191, 134] width 17 height 13
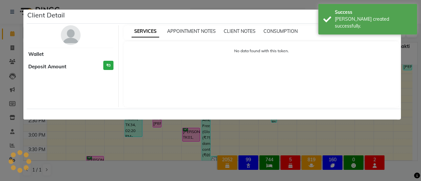
select select "6"
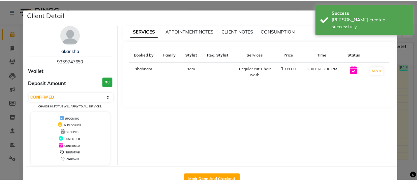
scroll to position [19, 0]
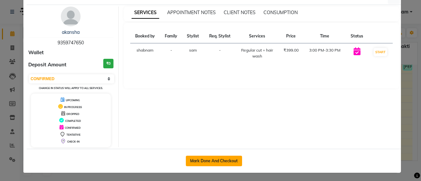
click at [208, 162] on button "Mark Done And Checkout" at bounding box center [214, 161] width 56 height 11
select select "service"
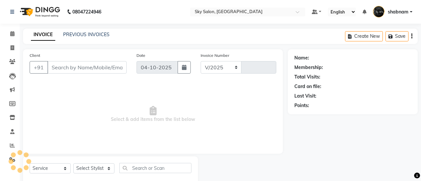
select select "3537"
type input "15070"
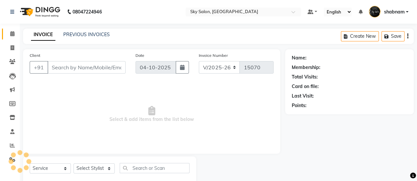
type input "9359747650"
select select "16686"
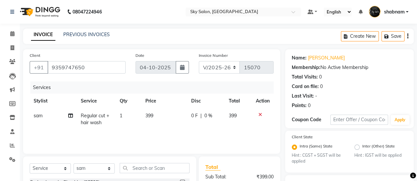
click at [102, 119] on td "Regular cut + hair wash" at bounding box center [96, 120] width 39 height 22
select select "16686"
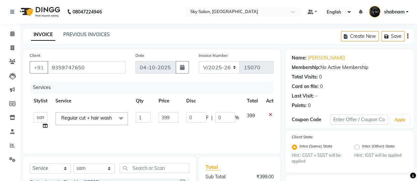
click at [95, 120] on span "Regular cut + hair wash" at bounding box center [86, 118] width 50 height 6
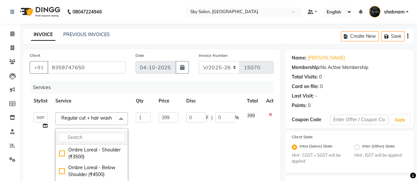
click at [92, 138] on li at bounding box center [92, 138] width 72 height 14
click at [88, 141] on input "multiselect-search" at bounding box center [91, 137] width 65 height 7
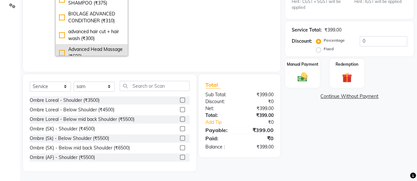
scroll to position [24, 0]
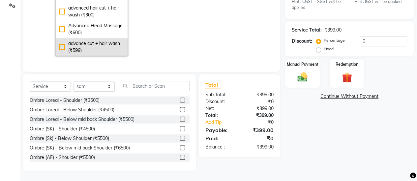
type input "advan"
click at [86, 41] on div "advance cut + hair wash (₹599)" at bounding box center [91, 47] width 65 height 14
checkbox input "true"
type input "599"
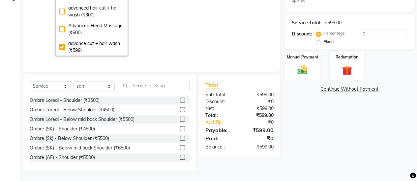
click at [209, 21] on td "0 F | 0 %" at bounding box center [212, 3] width 61 height 113
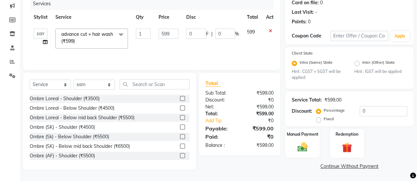
scroll to position [84, 0]
click at [309, 143] on img at bounding box center [302, 148] width 17 height 12
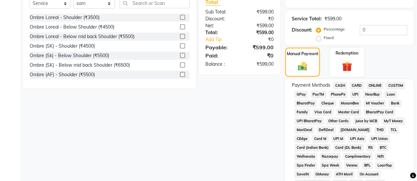
scroll to position [201, 0]
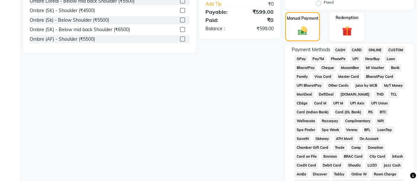
click at [342, 51] on span "CASH" at bounding box center [340, 50] width 14 height 8
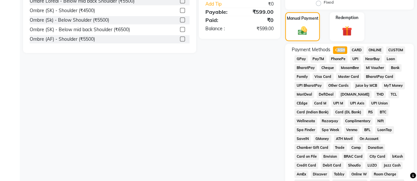
click at [342, 51] on span "CASH" at bounding box center [340, 50] width 14 height 8
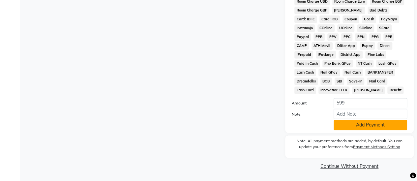
click at [366, 123] on button "Add Payment" at bounding box center [369, 125] width 73 height 10
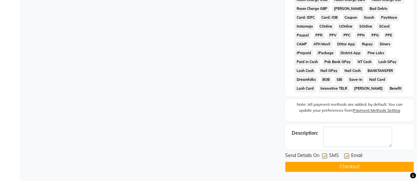
click at [323, 156] on label at bounding box center [324, 156] width 5 height 5
click at [323, 156] on input "checkbox" at bounding box center [324, 156] width 4 height 4
checkbox input "false"
click at [331, 169] on button "Checkout" at bounding box center [349, 167] width 128 height 10
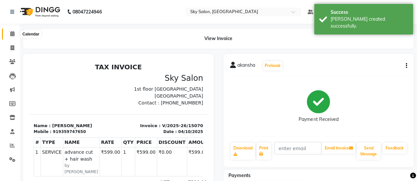
click at [11, 37] on span at bounding box center [13, 34] width 12 height 8
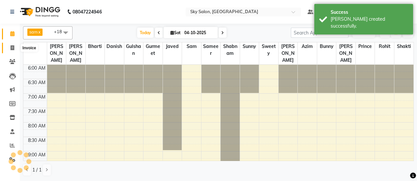
click at [11, 46] on icon at bounding box center [13, 47] width 4 height 5
select select "service"
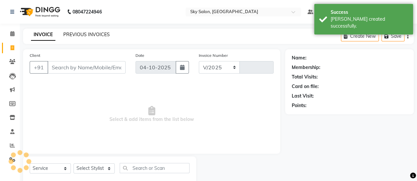
select select "3537"
type input "15071"
click at [96, 32] on link "PREVIOUS INVOICES" at bounding box center [86, 35] width 46 height 6
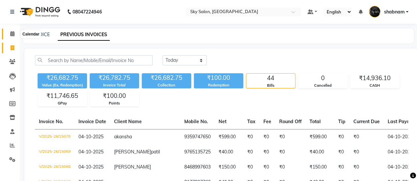
click at [13, 31] on span at bounding box center [13, 34] width 12 height 8
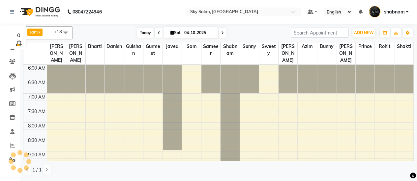
click at [144, 36] on span "Today" at bounding box center [145, 33] width 16 height 10
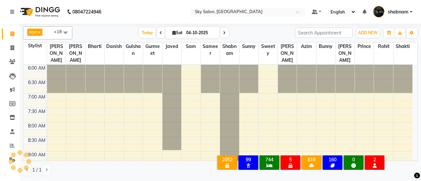
scroll to position [343, 0]
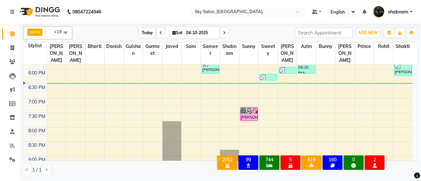
click at [145, 35] on span "Today" at bounding box center [147, 33] width 16 height 10
click at [11, 49] on icon at bounding box center [13, 47] width 4 height 5
select select "3537"
select select "service"
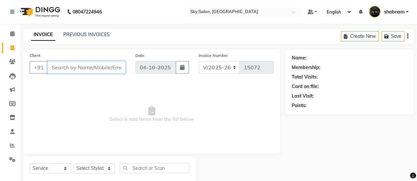
click at [70, 68] on input "Client" at bounding box center [86, 67] width 78 height 13
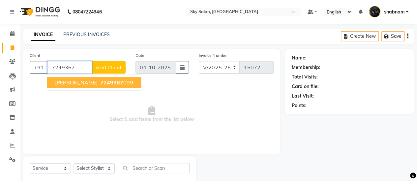
click at [72, 79] on span "GAURI GURAV" at bounding box center [76, 82] width 42 height 7
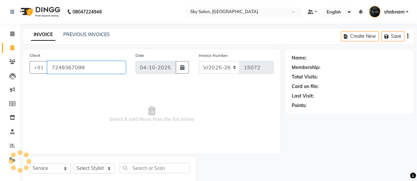
type input "7249367099"
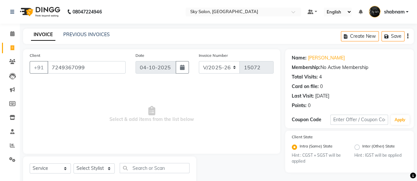
scroll to position [16, 0]
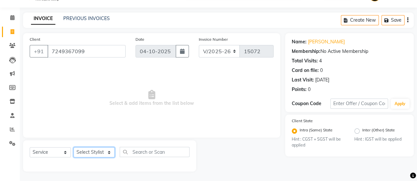
click at [95, 148] on select "Select Stylist afreen akshata aman saha ameer Anagha anisa arbaj azim bharti Bu…" at bounding box center [93, 153] width 41 height 10
select select "24052"
click at [73, 148] on select "Select Stylist afreen akshata aman saha ameer Anagha anisa arbaj azim bharti Bu…" at bounding box center [93, 153] width 41 height 10
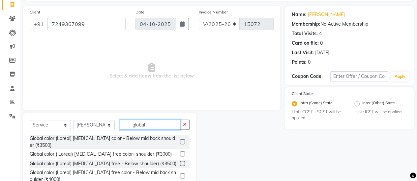
scroll to position [58, 0]
type input "global"
click at [180, 162] on label at bounding box center [182, 163] width 5 height 5
click at [180, 162] on input "checkbox" at bounding box center [182, 164] width 4 height 4
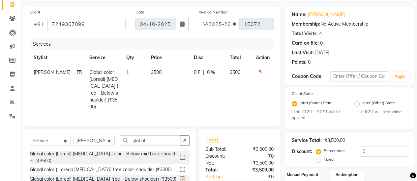
checkbox input "false"
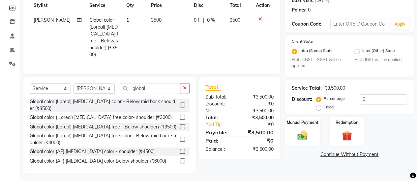
click at [383, 94] on div "Service Total: ₹3,500.00 Discount: Percentage Fixed 0" at bounding box center [348, 97] width 115 height 30
click at [370, 104] on input "0" at bounding box center [382, 99] width 47 height 10
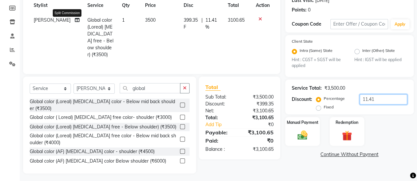
type input "11.41"
click at [75, 19] on icon at bounding box center [77, 20] width 5 height 5
select select "24052"
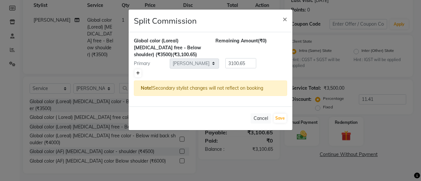
click at [140, 72] on icon at bounding box center [138, 73] width 4 height 4
type input "1550.33"
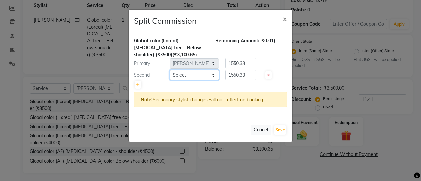
click at [184, 76] on select "Select afreen akshata aman saha ameer Anagha anisa arbaj azim bharti Bunny Dani…" at bounding box center [194, 75] width 49 height 10
select select "53255"
click at [170, 70] on select "Select afreen akshata aman saha ameer Anagha anisa arbaj azim bharti Bunny Dani…" at bounding box center [194, 75] width 49 height 10
click at [277, 131] on button "Save" at bounding box center [280, 130] width 13 height 9
select select "Select"
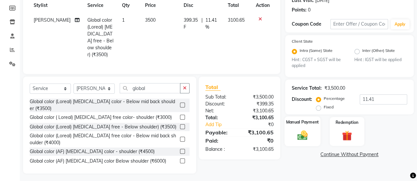
click at [297, 135] on img at bounding box center [302, 136] width 17 height 12
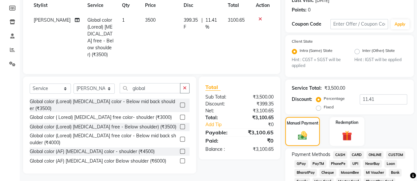
scroll to position [138, 0]
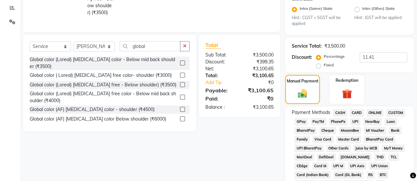
click at [297, 120] on span "GPay" at bounding box center [300, 122] width 13 height 8
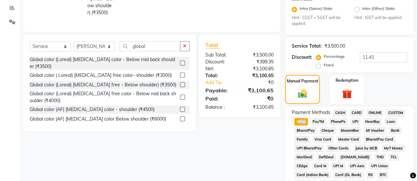
click at [297, 120] on span "GPay" at bounding box center [300, 122] width 13 height 8
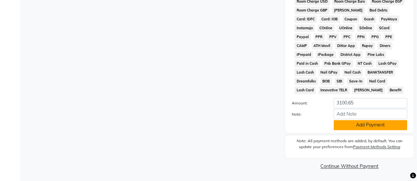
click at [362, 127] on button "Add Payment" at bounding box center [369, 125] width 73 height 10
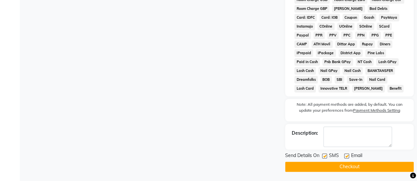
click at [325, 157] on label at bounding box center [324, 156] width 5 height 5
click at [325, 157] on input "checkbox" at bounding box center [324, 156] width 4 height 4
checkbox input "false"
click at [335, 167] on button "Checkout" at bounding box center [349, 167] width 128 height 10
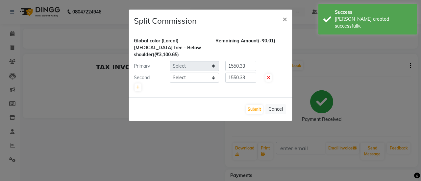
select select "24052"
select select "53255"
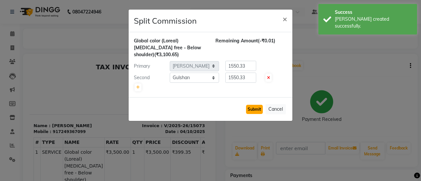
click at [263, 109] on button "Submit" at bounding box center [254, 109] width 17 height 9
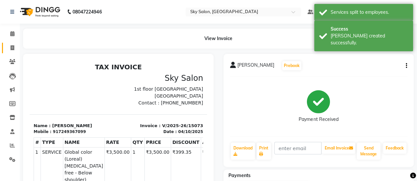
click at [11, 52] on link "Invoice" at bounding box center [10, 48] width 16 height 11
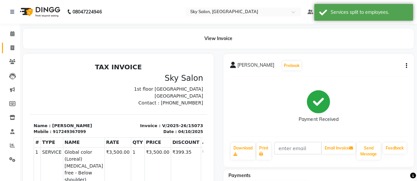
select select "3537"
select select "service"
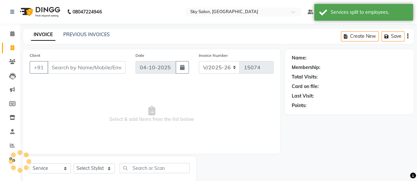
scroll to position [16, 0]
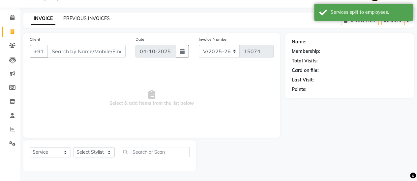
drag, startPoint x: 84, startPoint y: 21, endPoint x: 84, endPoint y: 18, distance: 3.4
click at [84, 18] on div "PREVIOUS INVOICES" at bounding box center [86, 18] width 46 height 7
click at [84, 18] on link "PREVIOUS INVOICES" at bounding box center [86, 18] width 46 height 6
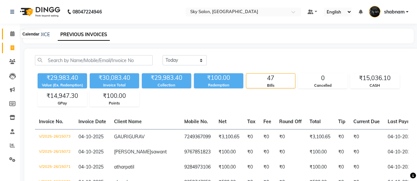
click at [16, 35] on span at bounding box center [13, 34] width 12 height 8
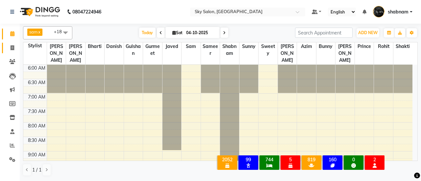
click at [12, 43] on link "Invoice" at bounding box center [10, 48] width 16 height 11
select select "service"
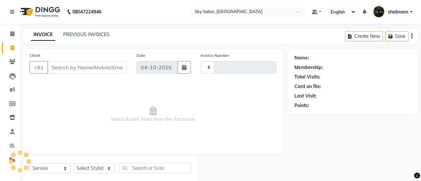
type input "15074"
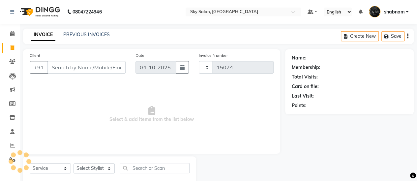
select select "3537"
click at [73, 61] on input "Client" at bounding box center [86, 67] width 78 height 13
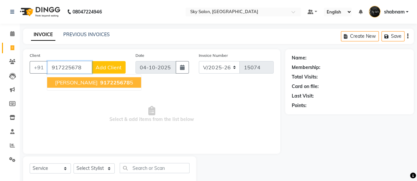
click at [74, 84] on span "samyak kamble" at bounding box center [76, 82] width 42 height 7
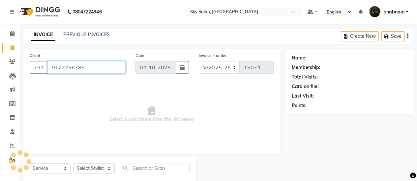
type input "9172256785"
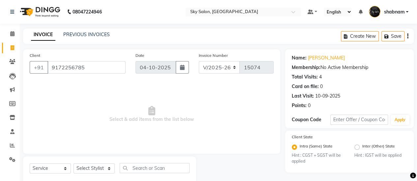
scroll to position [16, 0]
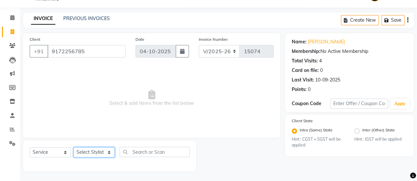
click at [88, 152] on select "Select Stylist afreen akshata aman saha ameer Anagha anisa arbaj azim bharti Bu…" at bounding box center [93, 153] width 41 height 10
select select "90727"
click at [73, 148] on select "Select Stylist afreen akshata aman saha ameer Anagha anisa arbaj azim bharti Bu…" at bounding box center [93, 153] width 41 height 10
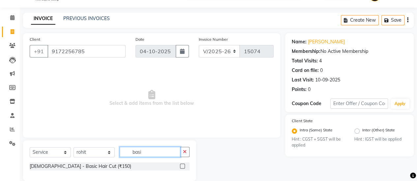
scroll to position [26, 0]
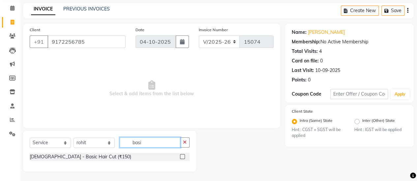
type input "basi"
click at [180, 154] on div at bounding box center [182, 157] width 4 height 7
click at [184, 155] on label at bounding box center [182, 156] width 5 height 5
click at [184, 155] on input "checkbox" at bounding box center [182, 157] width 4 height 4
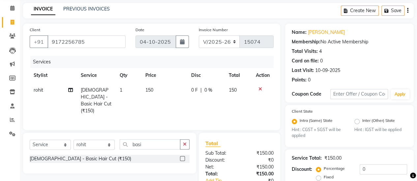
checkbox input "false"
drag, startPoint x: 183, startPoint y: 148, endPoint x: 183, endPoint y: 135, distance: 12.8
click at [183, 135] on div "Select Service Product Membership Package Voucher Prepaid Gift Card Select Styl…" at bounding box center [109, 153] width 173 height 41
drag, startPoint x: 183, startPoint y: 135, endPoint x: 186, endPoint y: 141, distance: 5.9
click at [186, 141] on div "Select Service Product Membership Package Voucher Prepaid Gift Card Select Styl…" at bounding box center [109, 153] width 173 height 41
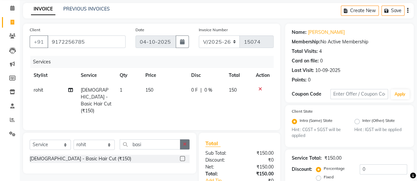
click at [186, 142] on icon "button" at bounding box center [185, 144] width 4 height 5
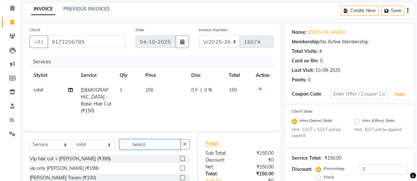
scroll to position [77, 0]
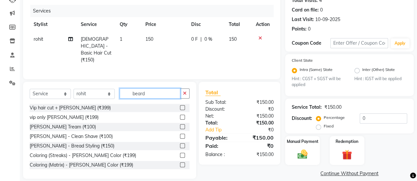
type input "beard"
click at [180, 124] on label at bounding box center [182, 126] width 5 height 5
click at [180, 125] on input "checkbox" at bounding box center [182, 127] width 4 height 4
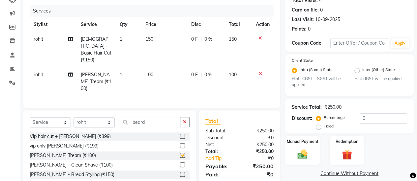
checkbox input "false"
click at [302, 151] on img at bounding box center [302, 155] width 17 height 12
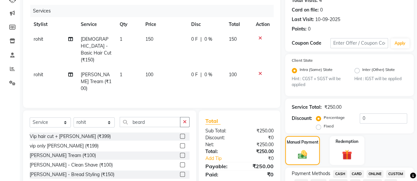
scroll to position [202, 0]
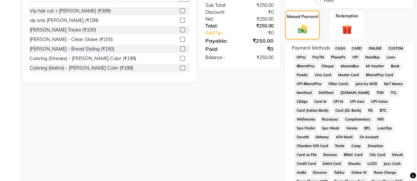
click at [334, 45] on span "CASH" at bounding box center [340, 49] width 14 height 8
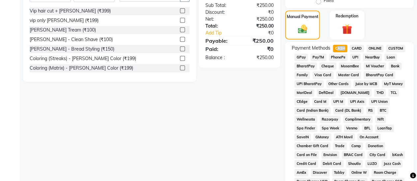
click at [334, 45] on span "CASH" at bounding box center [340, 49] width 14 height 8
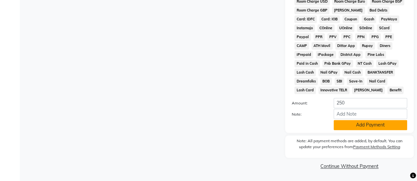
click at [357, 121] on button "Add Payment" at bounding box center [369, 125] width 73 height 10
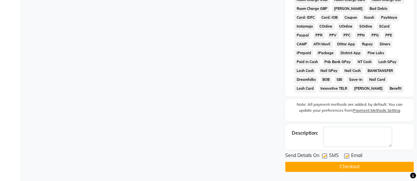
click at [325, 158] on label at bounding box center [324, 156] width 5 height 5
click at [325, 158] on input "checkbox" at bounding box center [324, 156] width 4 height 4
checkbox input "false"
click at [335, 165] on button "Checkout" at bounding box center [349, 167] width 128 height 10
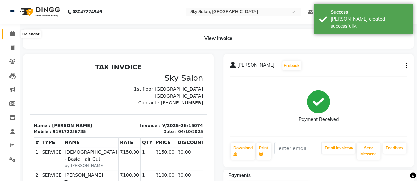
click at [16, 33] on span at bounding box center [13, 34] width 12 height 8
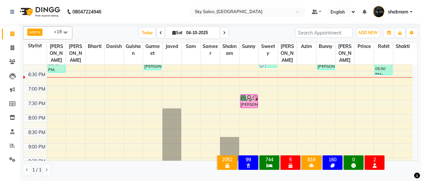
scroll to position [357, 0]
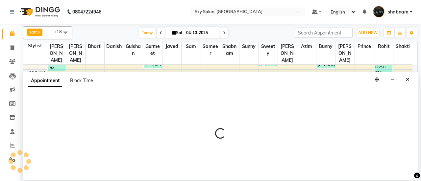
select select "43486"
select select "1230"
select select "tentative"
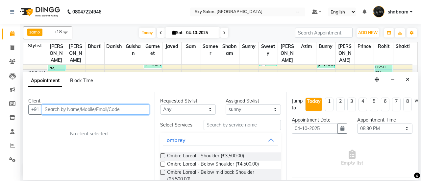
click at [94, 112] on input "text" at bounding box center [96, 110] width 108 height 10
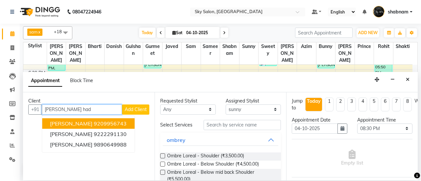
click at [84, 125] on button "nilesh hadap 9209956743" at bounding box center [88, 124] width 93 height 11
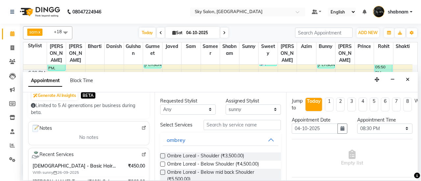
scroll to position [111, 0]
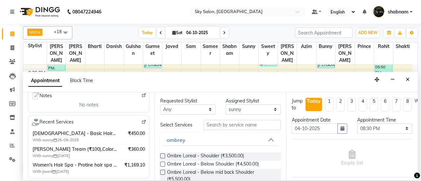
type input "9209956743"
click at [229, 123] on input "text" at bounding box center [242, 125] width 77 height 10
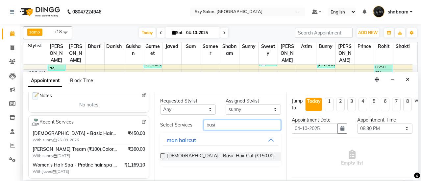
type input "basi"
click at [161, 155] on label at bounding box center [162, 156] width 5 height 5
click at [161, 155] on input "checkbox" at bounding box center [162, 157] width 4 height 4
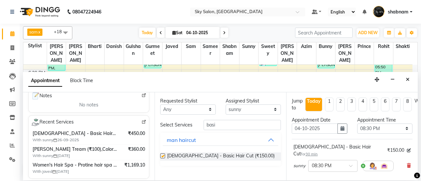
checkbox input "false"
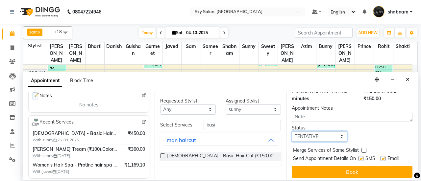
click at [327, 132] on select "Select TENTATIVE CONFIRM CHECK-IN UPCOMING" at bounding box center [320, 137] width 56 height 10
select select "confirm booking"
click at [292, 132] on select "Select TENTATIVE CONFIRM CHECK-IN UPCOMING" at bounding box center [320, 137] width 56 height 10
click at [363, 156] on label at bounding box center [361, 158] width 5 height 5
click at [363, 157] on input "checkbox" at bounding box center [361, 159] width 4 height 4
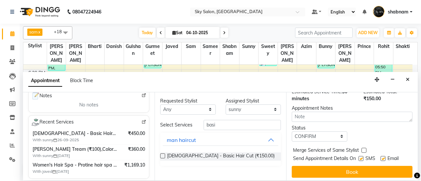
checkbox input "false"
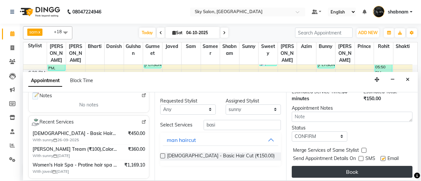
click at [354, 166] on button "Book" at bounding box center [352, 172] width 121 height 12
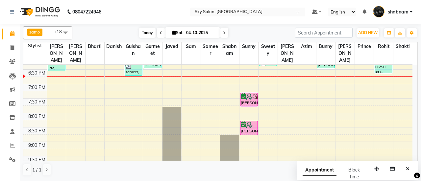
click at [150, 32] on span "Today" at bounding box center [147, 33] width 16 height 10
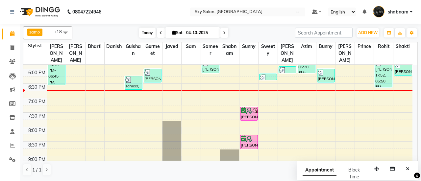
click at [150, 32] on span "Today" at bounding box center [147, 33] width 16 height 10
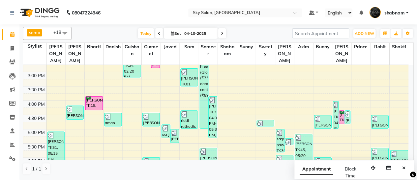
scroll to position [254, 0]
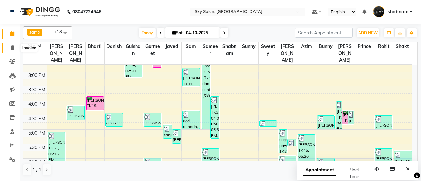
click at [14, 49] on span at bounding box center [13, 48] width 12 height 8
select select "service"
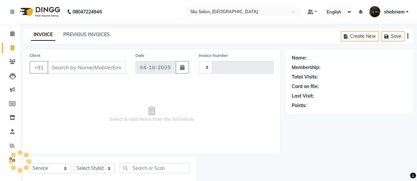
type input "15077"
select select "3537"
click at [15, 61] on icon at bounding box center [12, 61] width 6 height 5
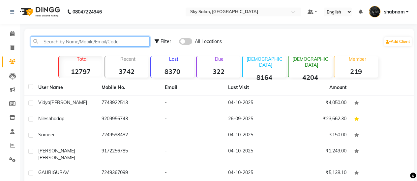
click at [100, 42] on input "text" at bounding box center [90, 42] width 119 height 10
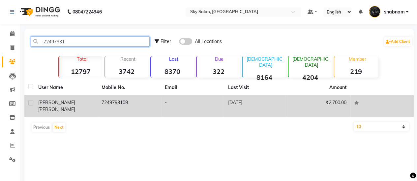
type input "72497931"
click at [175, 110] on td "-" at bounding box center [192, 106] width 63 height 22
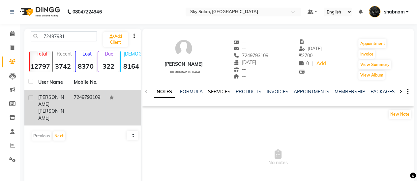
click at [219, 91] on div "SERVICES" at bounding box center [219, 92] width 22 height 7
click at [219, 91] on link "SERVICES" at bounding box center [219, 92] width 22 height 6
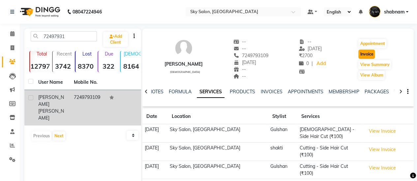
click at [365, 55] on button "Invoice" at bounding box center [366, 54] width 16 height 9
select select "3537"
select select "service"
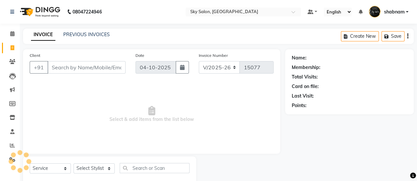
scroll to position [16, 0]
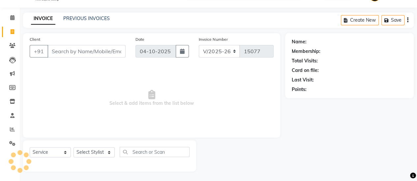
type input "7249793109"
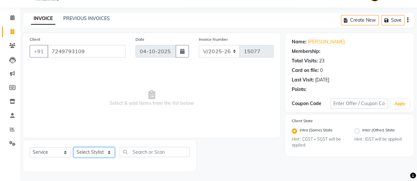
click at [101, 151] on select "Select Stylist afreen akshata aman saha ameer Anagha anisa arbaj azim bharti Bu…" at bounding box center [93, 153] width 41 height 10
select select "57500"
click at [73, 148] on select "Select Stylist afreen akshata aman saha ameer Anagha anisa arbaj azim bharti Bu…" at bounding box center [93, 153] width 41 height 10
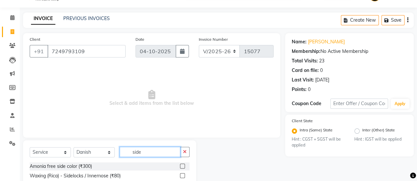
scroll to position [64, 0]
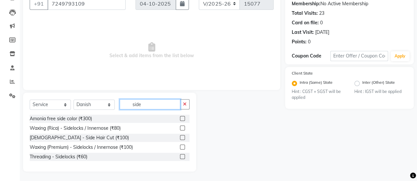
type input "side"
click at [184, 136] on label at bounding box center [182, 137] width 5 height 5
click at [184, 136] on input "checkbox" at bounding box center [182, 138] width 4 height 4
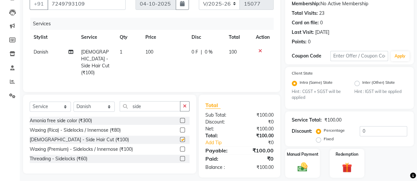
checkbox input "false"
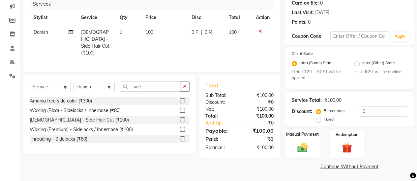
click at [296, 141] on div "Manual Payment" at bounding box center [302, 144] width 36 height 30
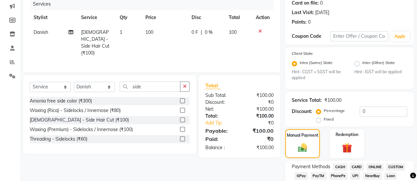
scroll to position [121, 0]
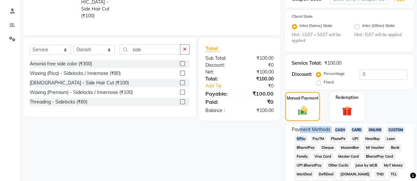
drag, startPoint x: 300, startPoint y: 133, endPoint x: 300, endPoint y: 138, distance: 4.6
click at [300, 138] on span "GPay" at bounding box center [300, 139] width 13 height 8
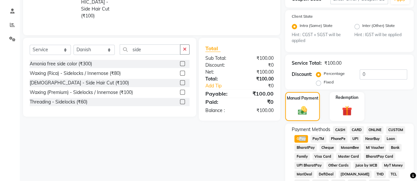
click at [300, 138] on span "GPay" at bounding box center [300, 139] width 13 height 8
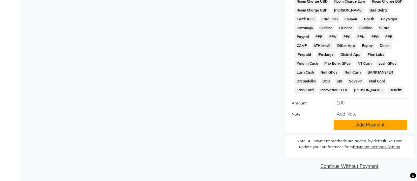
click at [354, 128] on button "Add Payment" at bounding box center [369, 125] width 73 height 10
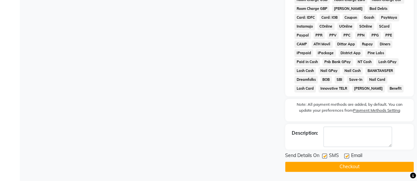
click at [322, 159] on label at bounding box center [324, 156] width 5 height 5
click at [322, 159] on input "checkbox" at bounding box center [324, 156] width 4 height 4
checkbox input "false"
click at [327, 167] on button "Checkout" at bounding box center [349, 167] width 128 height 10
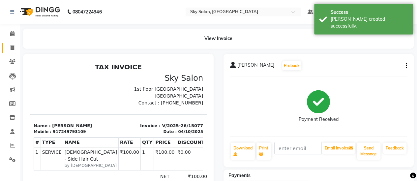
drag, startPoint x: 16, startPoint y: 54, endPoint x: 13, endPoint y: 50, distance: 4.7
click at [13, 50] on li "Invoice" at bounding box center [10, 48] width 20 height 14
click at [13, 50] on span at bounding box center [13, 48] width 12 height 8
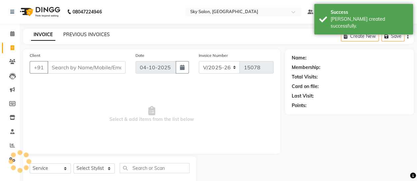
click at [83, 32] on link "PREVIOUS INVOICES" at bounding box center [86, 35] width 46 height 6
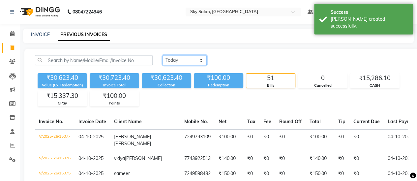
drag, startPoint x: 186, startPoint y: 58, endPoint x: 185, endPoint y: 87, distance: 29.3
click at [185, 87] on div "Today Yesterday Custom Range ₹30,623.40 Value (Ex. Redemption) ₹30,723.40 Invoi…" at bounding box center [221, 80] width 381 height 51
select select "yesterday"
click at [162, 55] on select "Today Yesterday Custom Range" at bounding box center [184, 60] width 44 height 10
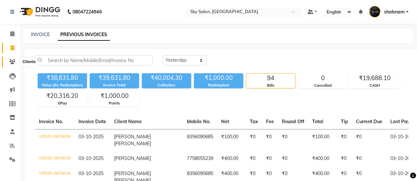
click at [12, 61] on icon at bounding box center [12, 61] width 6 height 5
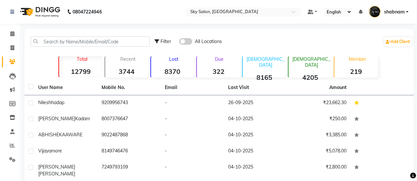
click at [84, 46] on div "Filter All Locations Add Client" at bounding box center [219, 41] width 386 height 21
click at [84, 46] on input "text" at bounding box center [90, 42] width 119 height 10
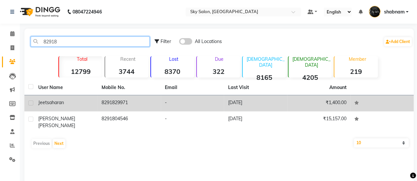
type input "82918"
click at [131, 104] on td "8291829971" at bounding box center [128, 103] width 63 height 16
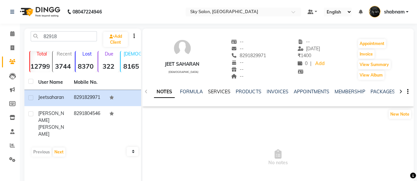
click at [220, 94] on link "SERVICES" at bounding box center [219, 92] width 22 height 6
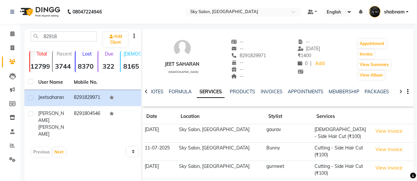
scroll to position [37, 0]
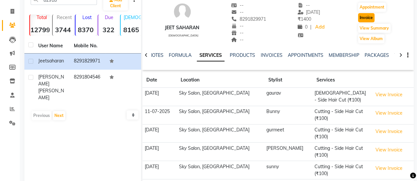
click at [367, 20] on button "Invoice" at bounding box center [366, 17] width 16 height 9
select select "3537"
select select "service"
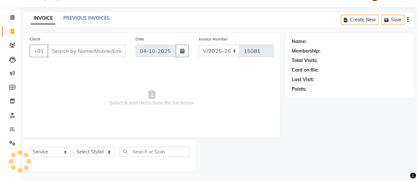
scroll to position [16, 0]
type input "8291829971"
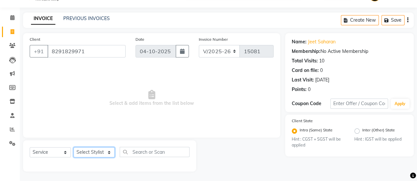
click at [109, 151] on select "Select Stylist afreen akshata aman saha ameer Anagha anisa arbaj azim bharti Bu…" at bounding box center [93, 153] width 41 height 10
select select "57500"
click at [73, 148] on select "Select Stylist afreen akshata aman saha ameer Anagha anisa arbaj azim bharti Bu…" at bounding box center [93, 153] width 41 height 10
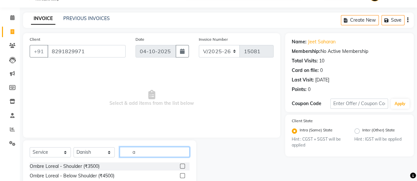
click at [165, 152] on input "a" at bounding box center [155, 152] width 70 height 10
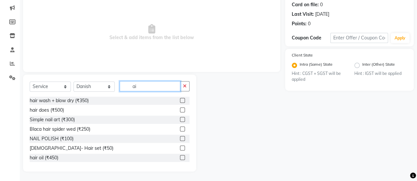
type input "aid"
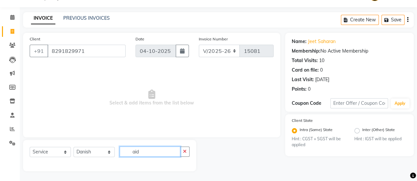
scroll to position [16, 0]
click at [146, 153] on input "aid" at bounding box center [150, 152] width 61 height 10
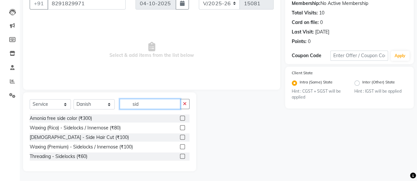
scroll to position [64, 0]
type input "sid"
click at [180, 137] on label at bounding box center [182, 137] width 5 height 5
click at [180, 137] on input "checkbox" at bounding box center [182, 138] width 4 height 4
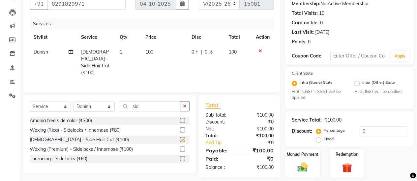
checkbox input "false"
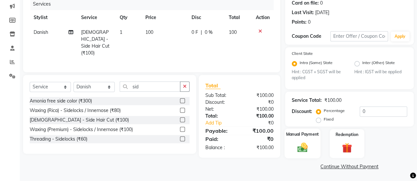
click at [304, 145] on img at bounding box center [302, 148] width 17 height 12
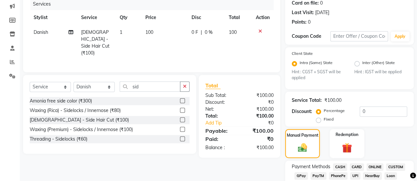
click at [339, 167] on span "CASH" at bounding box center [340, 168] width 14 height 8
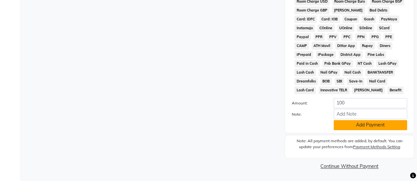
click at [351, 121] on button "Add Payment" at bounding box center [369, 125] width 73 height 10
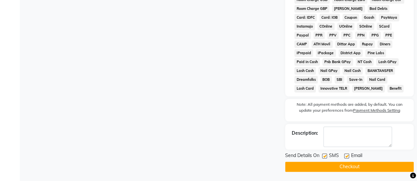
click at [324, 157] on label at bounding box center [324, 156] width 5 height 5
click at [324, 157] on input "checkbox" at bounding box center [324, 156] width 4 height 4
checkbox input "false"
click at [320, 168] on button "Checkout" at bounding box center [349, 167] width 128 height 10
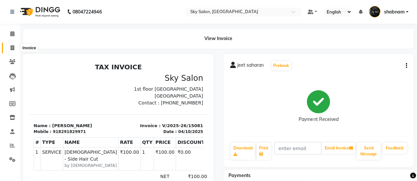
click at [8, 50] on span at bounding box center [13, 48] width 12 height 8
select select "3537"
select select "service"
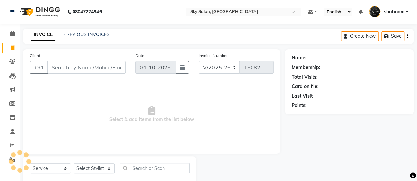
scroll to position [16, 0]
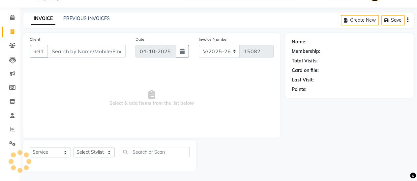
click at [83, 48] on input "Client" at bounding box center [86, 51] width 78 height 13
click at [86, 49] on input "Client" at bounding box center [86, 51] width 78 height 13
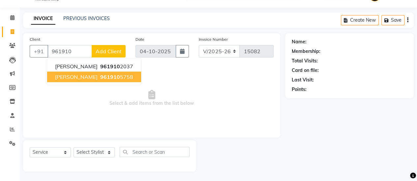
click at [105, 79] on span "961910" at bounding box center [110, 77] width 20 height 7
type input "9619105758"
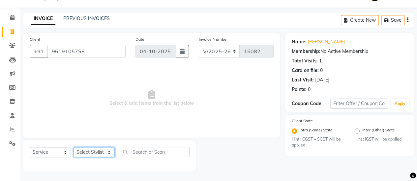
click at [102, 148] on select "Select Stylist afreen akshata aman saha ameer Anagha anisa arbaj azim bharti Bu…" at bounding box center [93, 153] width 41 height 10
select select "16680"
click at [73, 148] on select "Select Stylist afreen akshata aman saha ameer Anagha anisa arbaj azim bharti Bu…" at bounding box center [93, 153] width 41 height 10
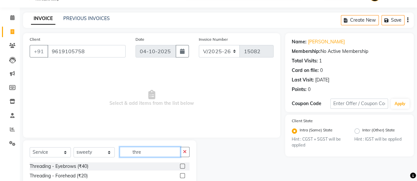
type input "thre"
click at [180, 164] on label at bounding box center [182, 166] width 5 height 5
click at [180, 165] on input "checkbox" at bounding box center [182, 167] width 4 height 4
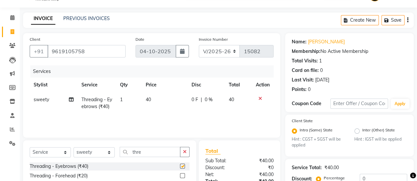
checkbox input "false"
click at [149, 100] on span "40" at bounding box center [148, 100] width 5 height 6
select select "16680"
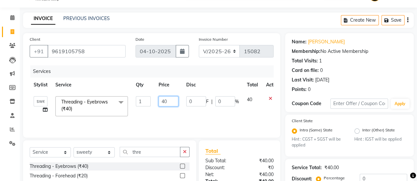
click at [164, 101] on input "40" at bounding box center [168, 101] width 20 height 10
type input "50"
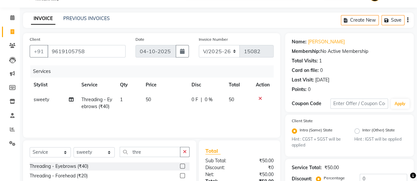
scroll to position [84, 0]
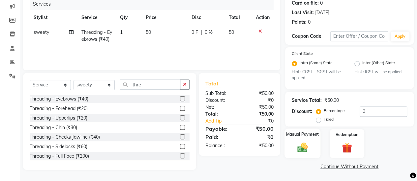
click at [302, 144] on img at bounding box center [302, 148] width 17 height 12
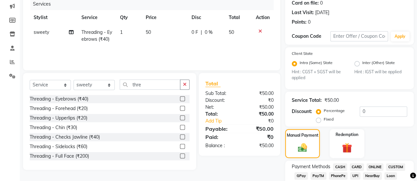
scroll to position [147, 0]
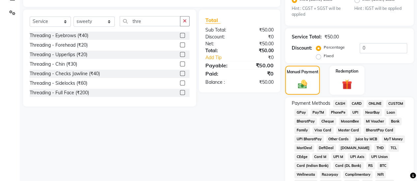
click at [340, 102] on span "CASH" at bounding box center [340, 104] width 14 height 8
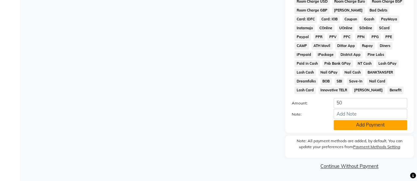
click at [354, 125] on button "Add Payment" at bounding box center [369, 125] width 73 height 10
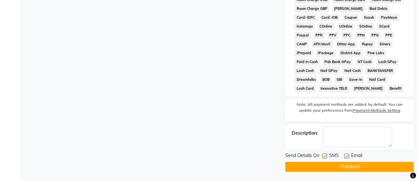
click at [325, 156] on label at bounding box center [324, 156] width 5 height 5
click at [325, 156] on input "checkbox" at bounding box center [324, 156] width 4 height 4
checkbox input "false"
click at [333, 168] on button "Checkout" at bounding box center [349, 167] width 128 height 10
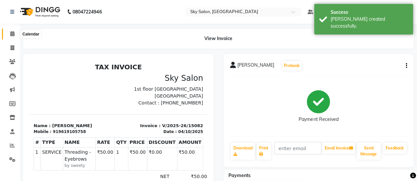
click at [13, 31] on icon at bounding box center [12, 33] width 4 height 5
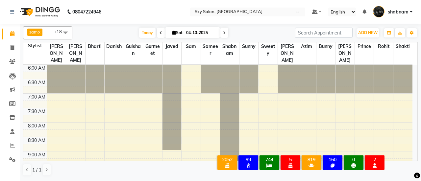
click at [13, 31] on icon at bounding box center [12, 33] width 4 height 5
click at [9, 57] on link "Clients" at bounding box center [10, 62] width 16 height 11
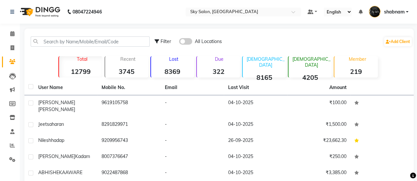
click at [2, 40] on li "Calendar" at bounding box center [10, 34] width 20 height 14
click at [71, 43] on input "text" at bounding box center [90, 42] width 119 height 10
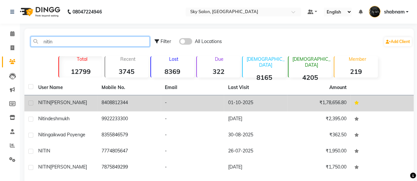
type input "nitin"
click at [109, 100] on td "8408812344" at bounding box center [128, 103] width 63 height 16
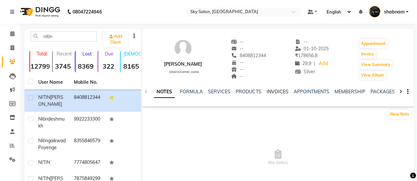
click at [278, 93] on link "INVOICES" at bounding box center [277, 92] width 22 height 6
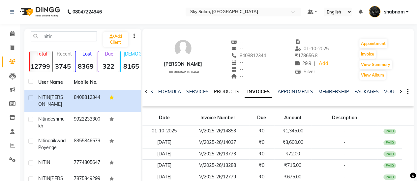
click at [221, 93] on link "PRODUCTS" at bounding box center [226, 92] width 25 height 6
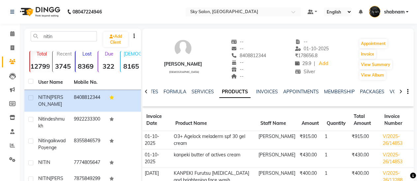
scroll to position [30, 0]
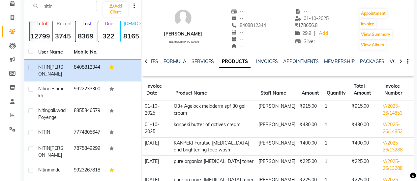
click at [354, 128] on td "₹430.00" at bounding box center [364, 128] width 31 height 18
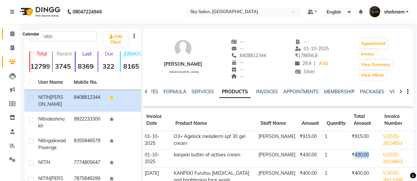
click at [10, 33] on icon at bounding box center [12, 33] width 4 height 5
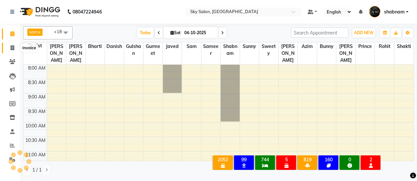
click at [14, 48] on span at bounding box center [13, 48] width 12 height 8
select select "service"
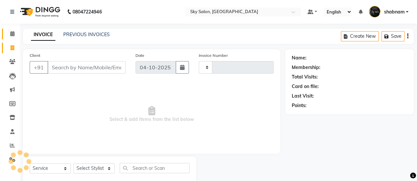
type input "15083"
select select "3537"
drag, startPoint x: 99, startPoint y: 156, endPoint x: 97, endPoint y: 171, distance: 14.7
click at [97, 171] on div "Select Service Product Membership Package Voucher Prepaid Gift Card Select Styl…" at bounding box center [109, 172] width 173 height 31
click at [97, 171] on select "Select Stylist afreen akshata aman saha ameer Anagha anisa arbaj azim bharti Bu…" at bounding box center [93, 169] width 41 height 10
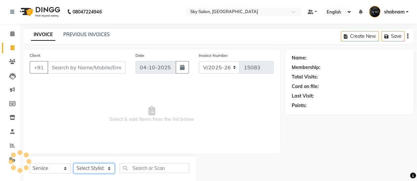
select select "80460"
click at [73, 164] on select "Select Stylist afreen akshata aman saha ameer Anagha anisa arbaj azim bharti Bu…" at bounding box center [93, 169] width 41 height 10
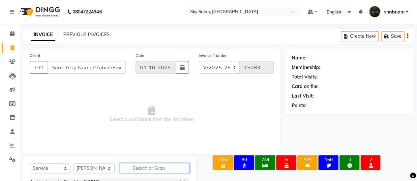
click at [139, 171] on input "text" at bounding box center [155, 168] width 70 height 10
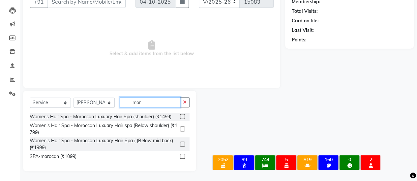
scroll to position [66, 0]
type input "mor"
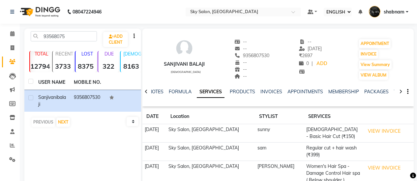
select select "ec"
drag, startPoint x: 8, startPoint y: 40, endPoint x: 8, endPoint y: 37, distance: 3.6
click at [8, 37] on li "CALENDAR" at bounding box center [10, 34] width 20 height 14
click at [8, 37] on span at bounding box center [13, 34] width 12 height 8
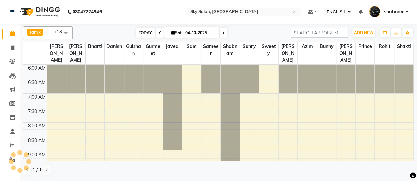
click at [147, 32] on span "TODAY" at bounding box center [145, 33] width 18 height 10
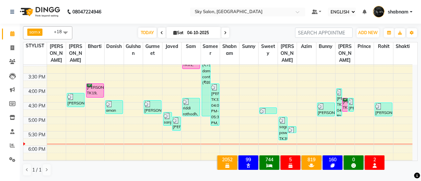
scroll to position [267, 0]
click at [146, 30] on span "TODAY" at bounding box center [147, 33] width 18 height 10
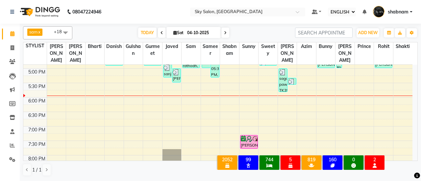
scroll to position [315, 0]
click at [12, 43] on link "INVOICE" at bounding box center [10, 48] width 16 height 11
select select "service"
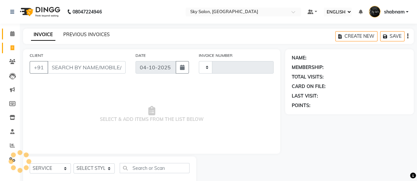
type input "15065"
select select "3537"
click at [72, 32] on link "PREVIOUS INVOICES" at bounding box center [86, 35] width 46 height 6
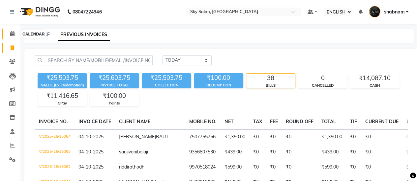
click at [13, 32] on icon at bounding box center [12, 33] width 4 height 5
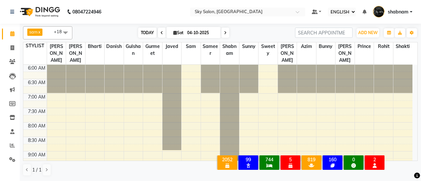
click at [145, 33] on span "TODAY" at bounding box center [147, 33] width 18 height 10
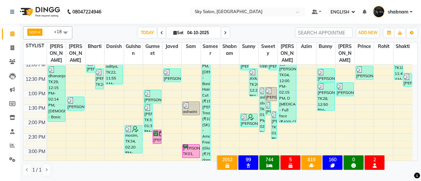
scroll to position [177, 0]
click at [142, 33] on span "TODAY" at bounding box center [147, 33] width 18 height 10
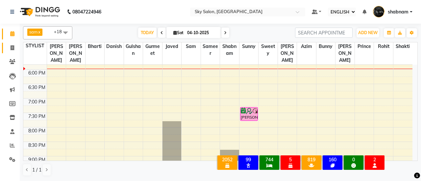
click at [5, 49] on link "INVOICE" at bounding box center [10, 48] width 16 height 11
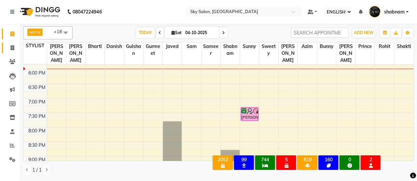
select select "service"
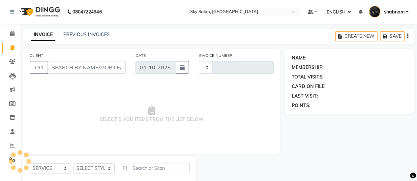
type input "15065"
select select "3537"
click at [102, 32] on link "PREVIOUS INVOICES" at bounding box center [86, 35] width 46 height 6
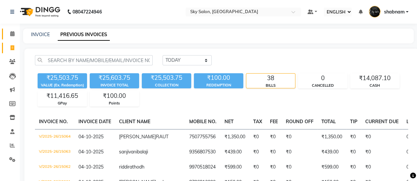
click at [15, 30] on link "CALENDAR" at bounding box center [10, 34] width 16 height 11
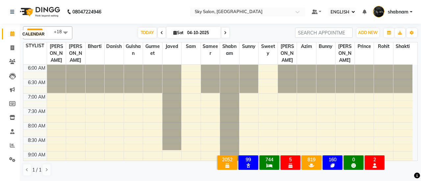
click at [15, 35] on span at bounding box center [13, 34] width 12 height 8
click at [148, 32] on span "TODAY" at bounding box center [147, 33] width 18 height 10
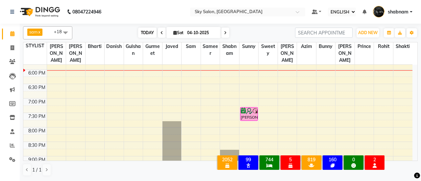
click at [148, 32] on span "TODAY" at bounding box center [147, 33] width 18 height 10
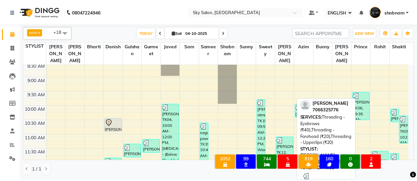
scroll to position [181, 0]
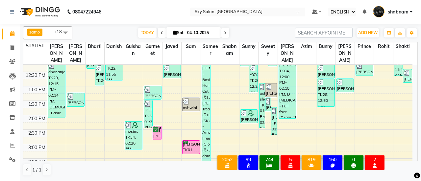
click at [0, 47] on li "INVOICE" at bounding box center [10, 48] width 20 height 14
click at [4, 55] on li "INVOICE" at bounding box center [10, 48] width 20 height 14
click at [8, 51] on span at bounding box center [13, 48] width 12 height 8
select select "3537"
select select "service"
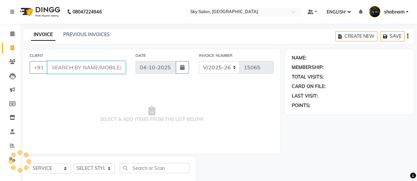
click at [80, 67] on input "CLIENT" at bounding box center [86, 67] width 78 height 13
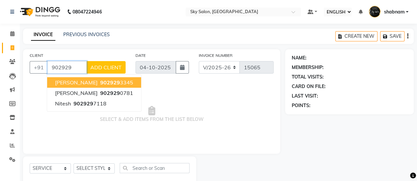
click at [100, 81] on span "902929" at bounding box center [110, 82] width 20 height 7
type input "9029293345"
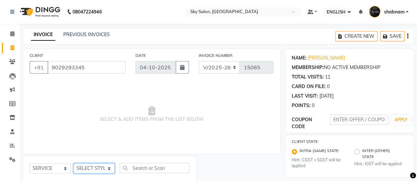
click at [88, 164] on select "SELECT STYLIST [PERSON_NAME] [PERSON_NAME] saha [PERSON_NAME] [PERSON_NAME] [PE…" at bounding box center [93, 169] width 41 height 10
select select "20908"
click at [73, 164] on select "SELECT STYLIST [PERSON_NAME] [PERSON_NAME] saha [PERSON_NAME] [PERSON_NAME] [PE…" at bounding box center [93, 169] width 41 height 10
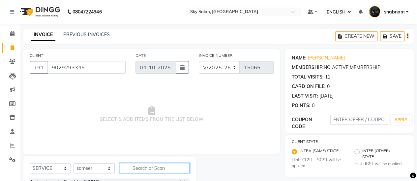
click at [140, 172] on input "text" at bounding box center [155, 168] width 70 height 10
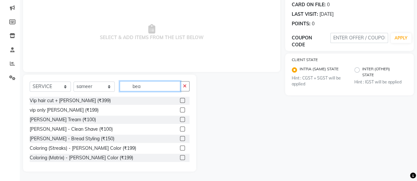
type input "bea"
click at [180, 120] on label at bounding box center [182, 119] width 5 height 5
click at [180, 120] on input "checkbox" at bounding box center [182, 120] width 4 height 4
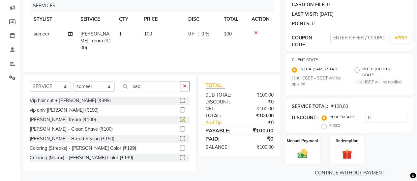
checkbox input "false"
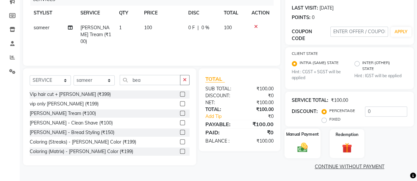
click at [312, 157] on div "Manual Payment" at bounding box center [302, 144] width 36 height 30
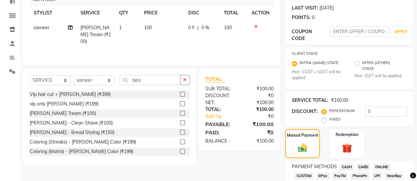
scroll to position [120, 0]
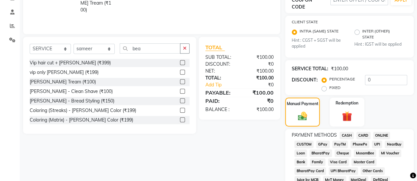
click at [323, 146] on span "GPay" at bounding box center [322, 145] width 13 height 8
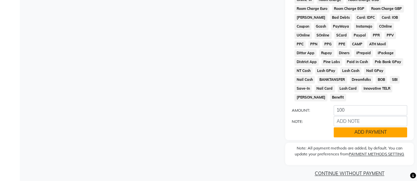
click at [357, 127] on button "ADD PAYMENT" at bounding box center [369, 132] width 73 height 10
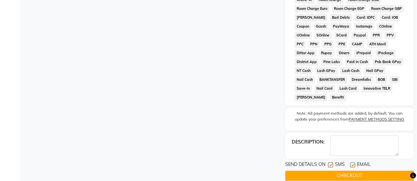
click at [332, 163] on label at bounding box center [330, 165] width 5 height 5
click at [332, 163] on input "checkbox" at bounding box center [330, 165] width 4 height 4
checkbox input "false"
click at [331, 171] on button "CHECKOUT" at bounding box center [349, 176] width 128 height 10
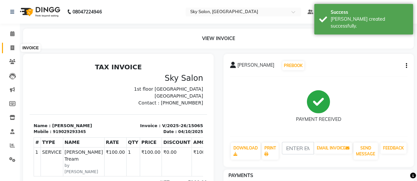
click at [9, 48] on span at bounding box center [13, 48] width 12 height 8
select select "service"
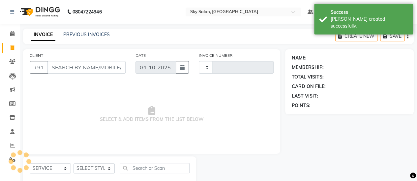
scroll to position [16, 0]
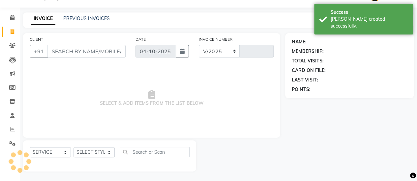
select select "3537"
type input "15066"
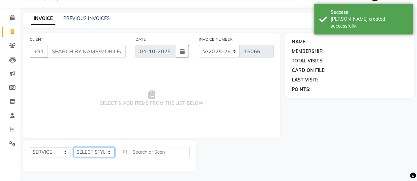
click at [93, 157] on select "SELECT STYLIST [PERSON_NAME] [PERSON_NAME] saha [PERSON_NAME] [PERSON_NAME] [PE…" at bounding box center [93, 153] width 41 height 10
select select "88414"
click at [73, 148] on select "SELECT STYLIST [PERSON_NAME] [PERSON_NAME] saha [PERSON_NAME] [PERSON_NAME] [PE…" at bounding box center [93, 153] width 41 height 10
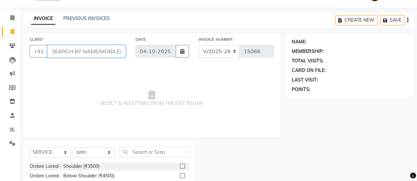
click at [99, 48] on input "CLIENT" at bounding box center [86, 51] width 78 height 13
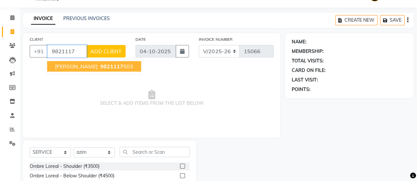
click at [107, 69] on span "9821117" at bounding box center [111, 66] width 23 height 7
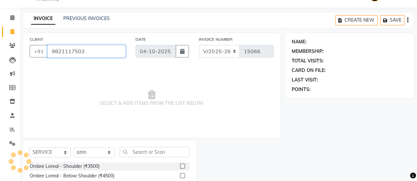
type input "9821117503"
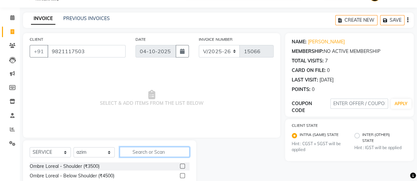
click at [177, 154] on input "text" at bounding box center [155, 152] width 70 height 10
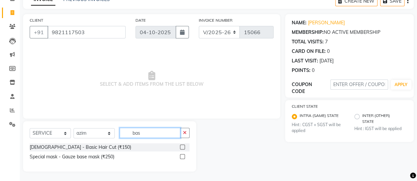
type input "bas"
click at [184, 146] on label at bounding box center [182, 147] width 5 height 5
click at [184, 146] on input "checkbox" at bounding box center [182, 148] width 4 height 4
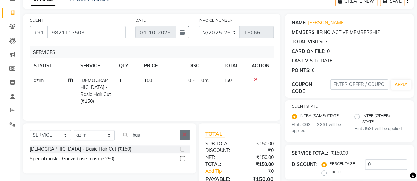
checkbox input "false"
click at [186, 137] on button "button" at bounding box center [185, 135] width 10 height 10
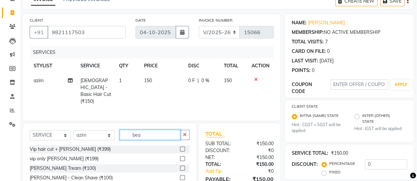
scroll to position [40, 0]
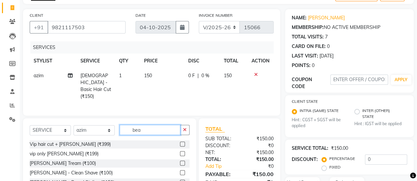
type input "bea"
click at [180, 162] on label at bounding box center [182, 163] width 5 height 5
click at [180, 162] on input "checkbox" at bounding box center [182, 164] width 4 height 4
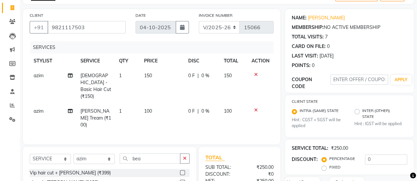
checkbox input "false"
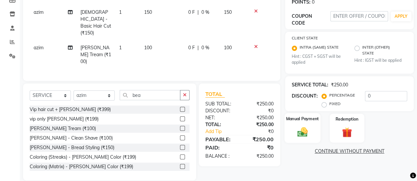
click at [300, 123] on div "Manual Payment" at bounding box center [302, 129] width 36 height 30
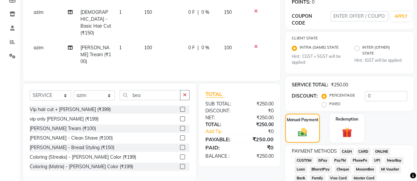
click at [343, 150] on span "CASH" at bounding box center [346, 152] width 14 height 8
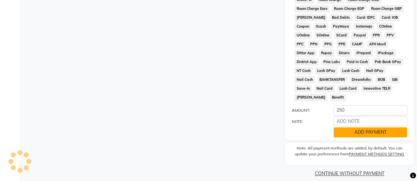
click at [354, 129] on button "ADD PAYMENT" at bounding box center [369, 132] width 73 height 10
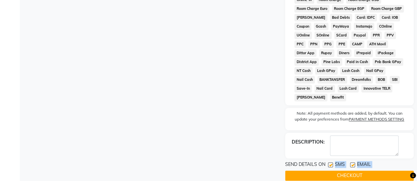
drag, startPoint x: 331, startPoint y: 159, endPoint x: 331, endPoint y: 170, distance: 11.2
click at [331, 170] on div "SEND DETAILS ON SMS EMAIL CHECKOUT" at bounding box center [349, 171] width 128 height 20
click at [331, 171] on button "CHECKOUT" at bounding box center [349, 176] width 128 height 10
